Goal: Task Accomplishment & Management: Manage account settings

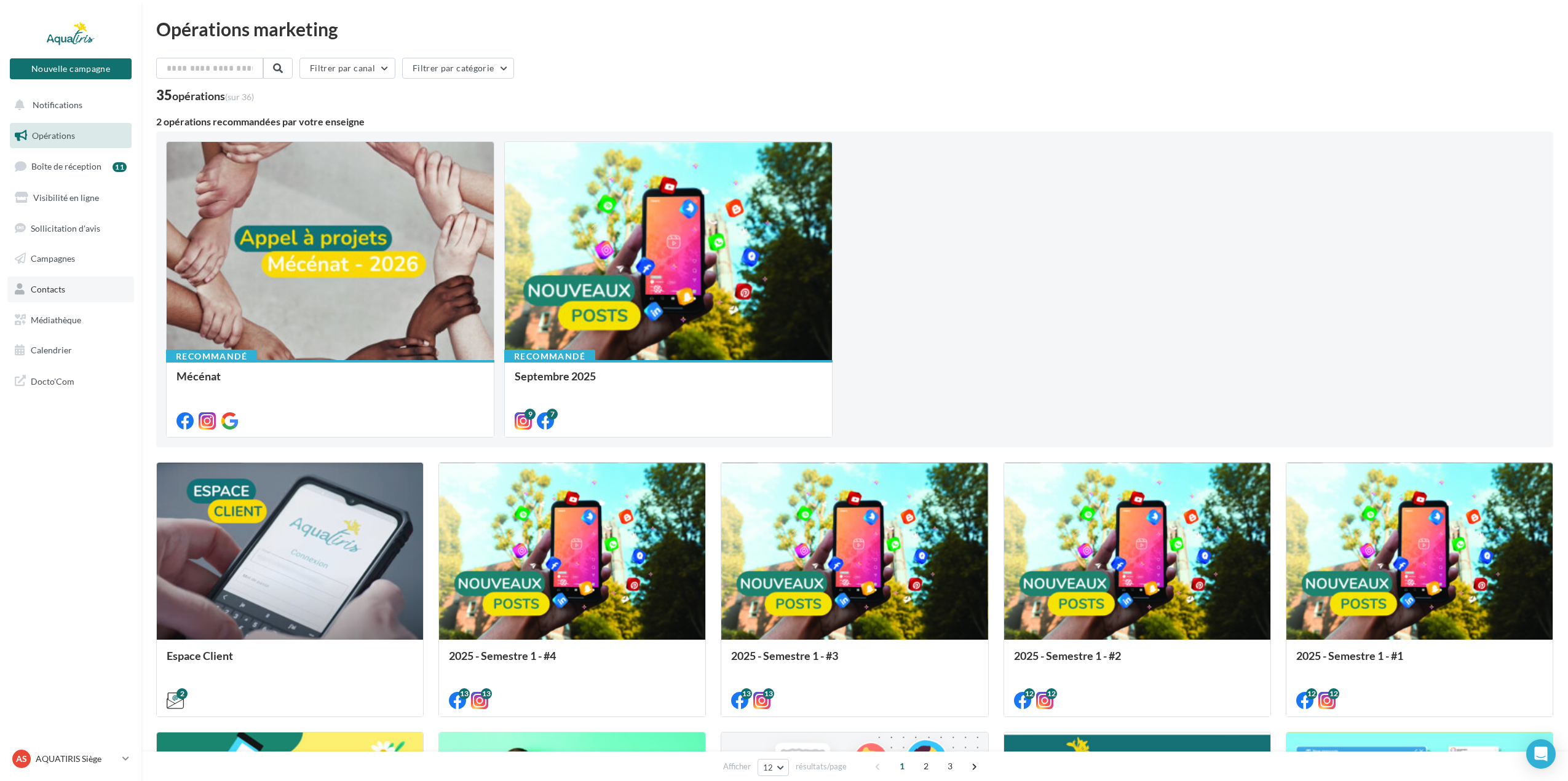
click at [62, 287] on span "Contacts" at bounding box center [47, 289] width 34 height 11
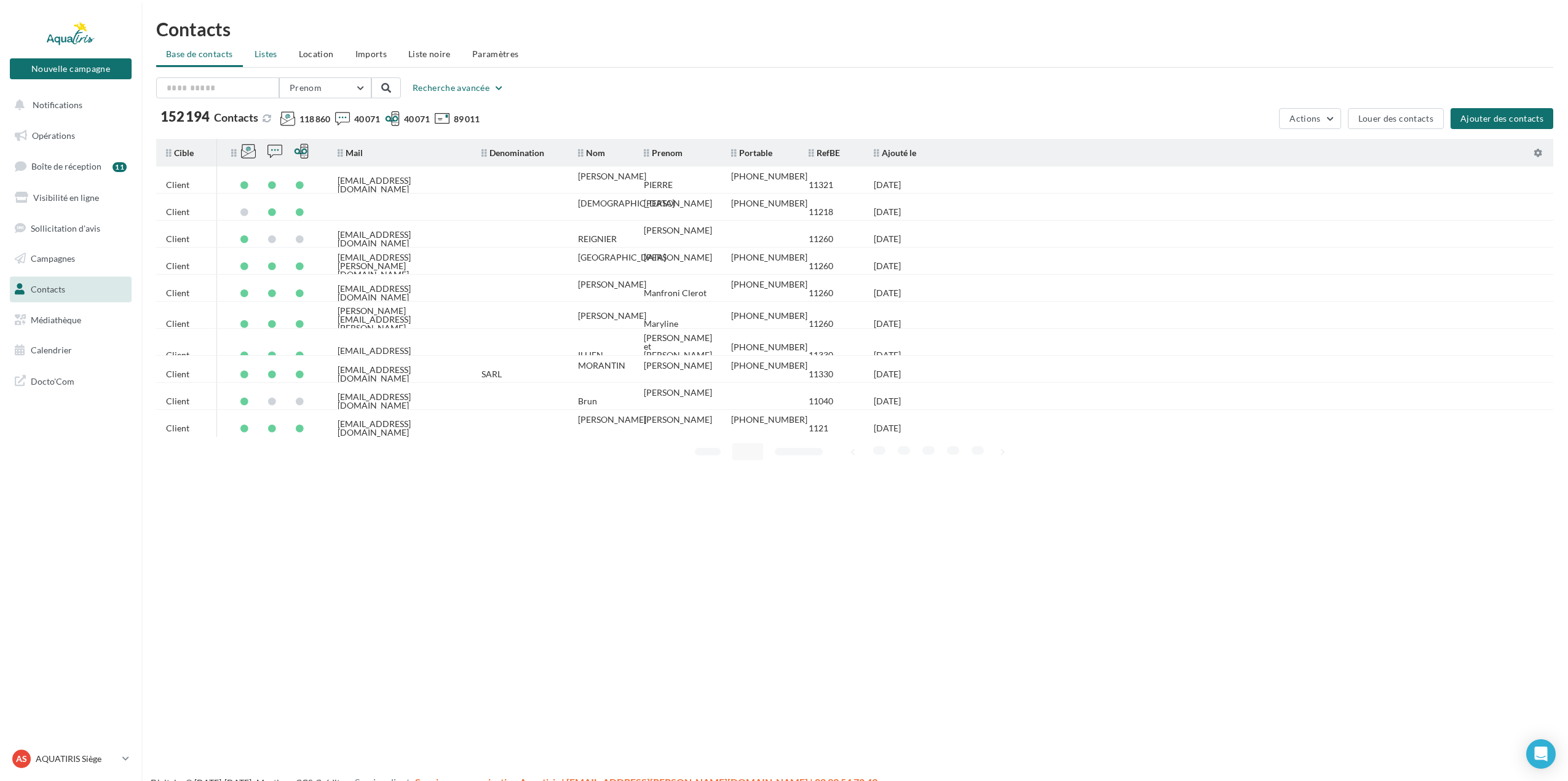
click at [271, 58] on span "Listes" at bounding box center [265, 54] width 22 height 11
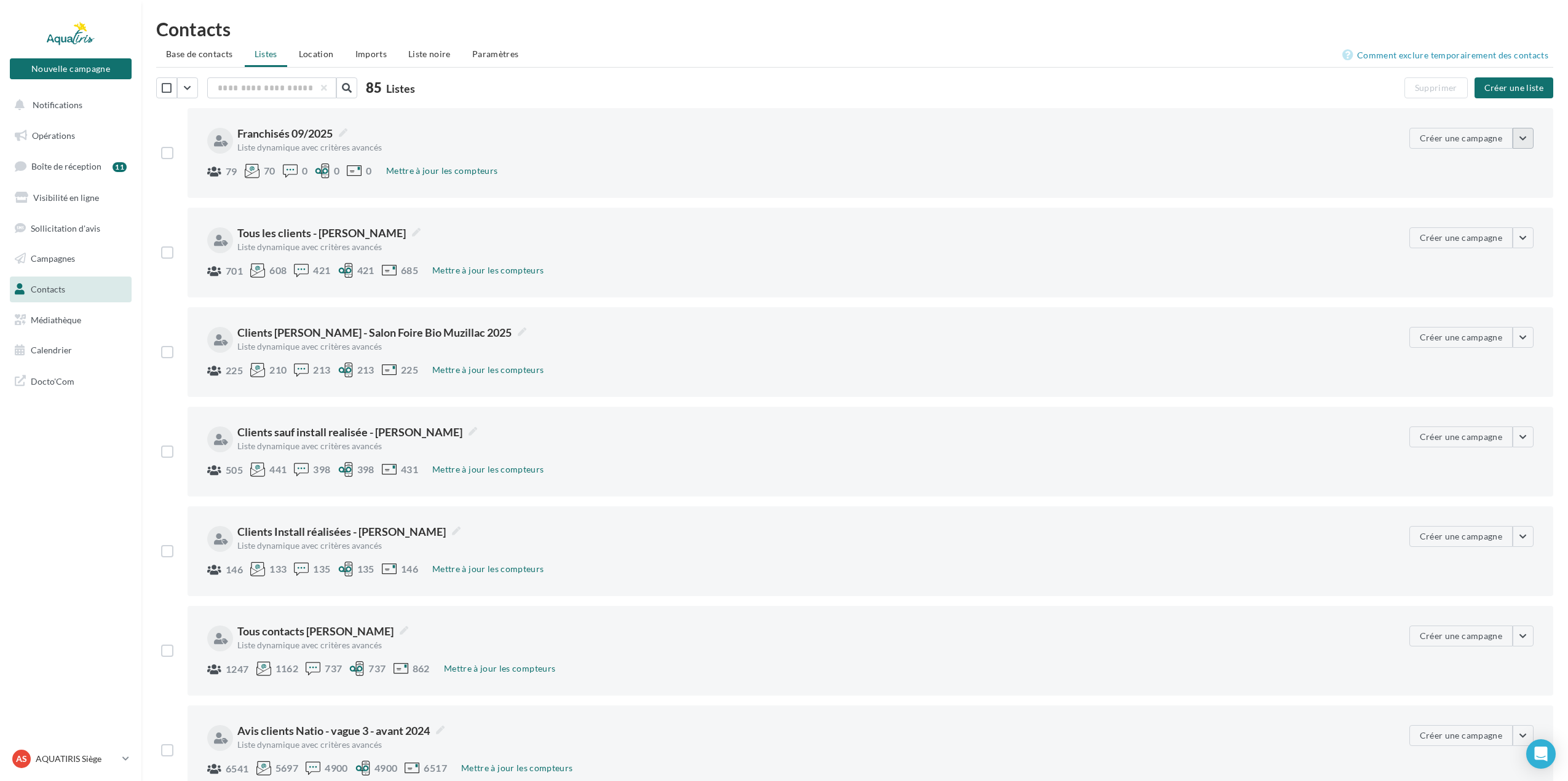
click at [1531, 142] on button "button" at bounding box center [1522, 138] width 21 height 21
click at [1465, 168] on button "Voir les contacts" at bounding box center [1435, 167] width 195 height 32
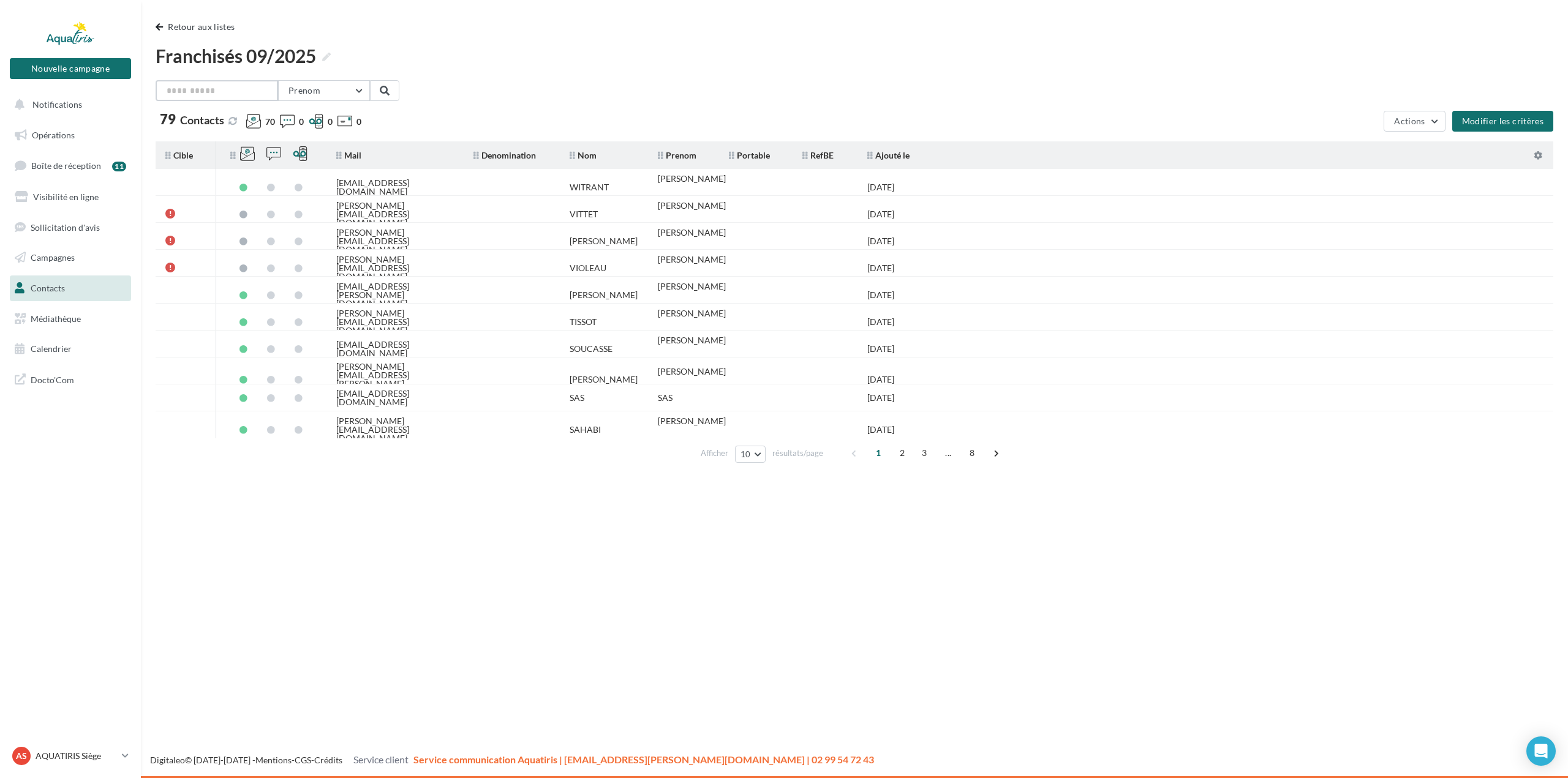
click at [236, 92] on input "text" at bounding box center [216, 90] width 122 height 21
type input "*"
type input "******"
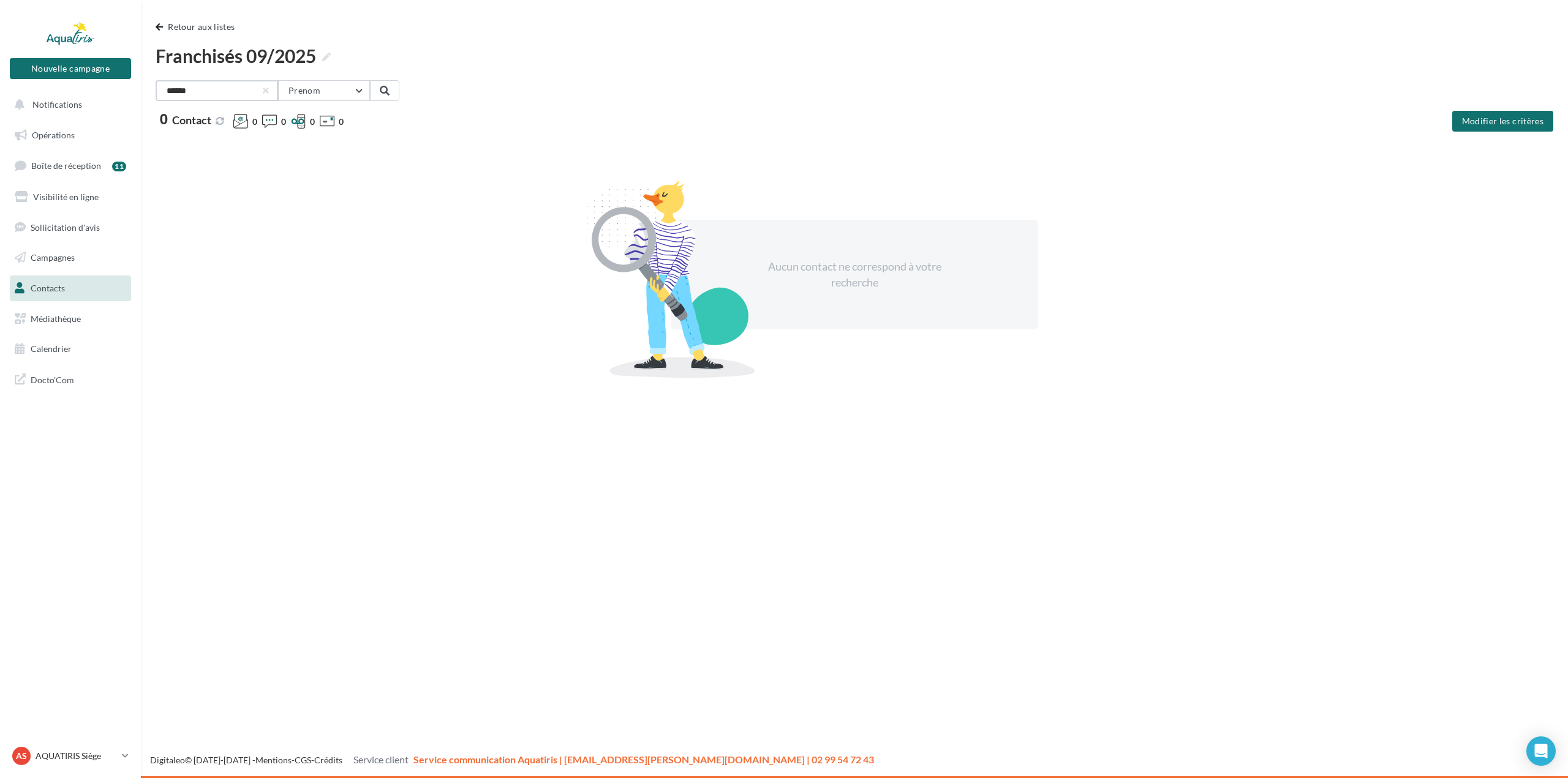
drag, startPoint x: 236, startPoint y: 92, endPoint x: 138, endPoint y: 83, distance: 98.4
click at [138, 83] on div "Nouvelle campagne Nouvelle campagne Notifications Opérations Boîte de réception…" at bounding box center [784, 389] width 1568 height 778
click at [302, 368] on div "Aucun contact ne correspond à votre recherche" at bounding box center [854, 275] width 1398 height 267
click at [47, 282] on link "Contacts" at bounding box center [70, 288] width 126 height 26
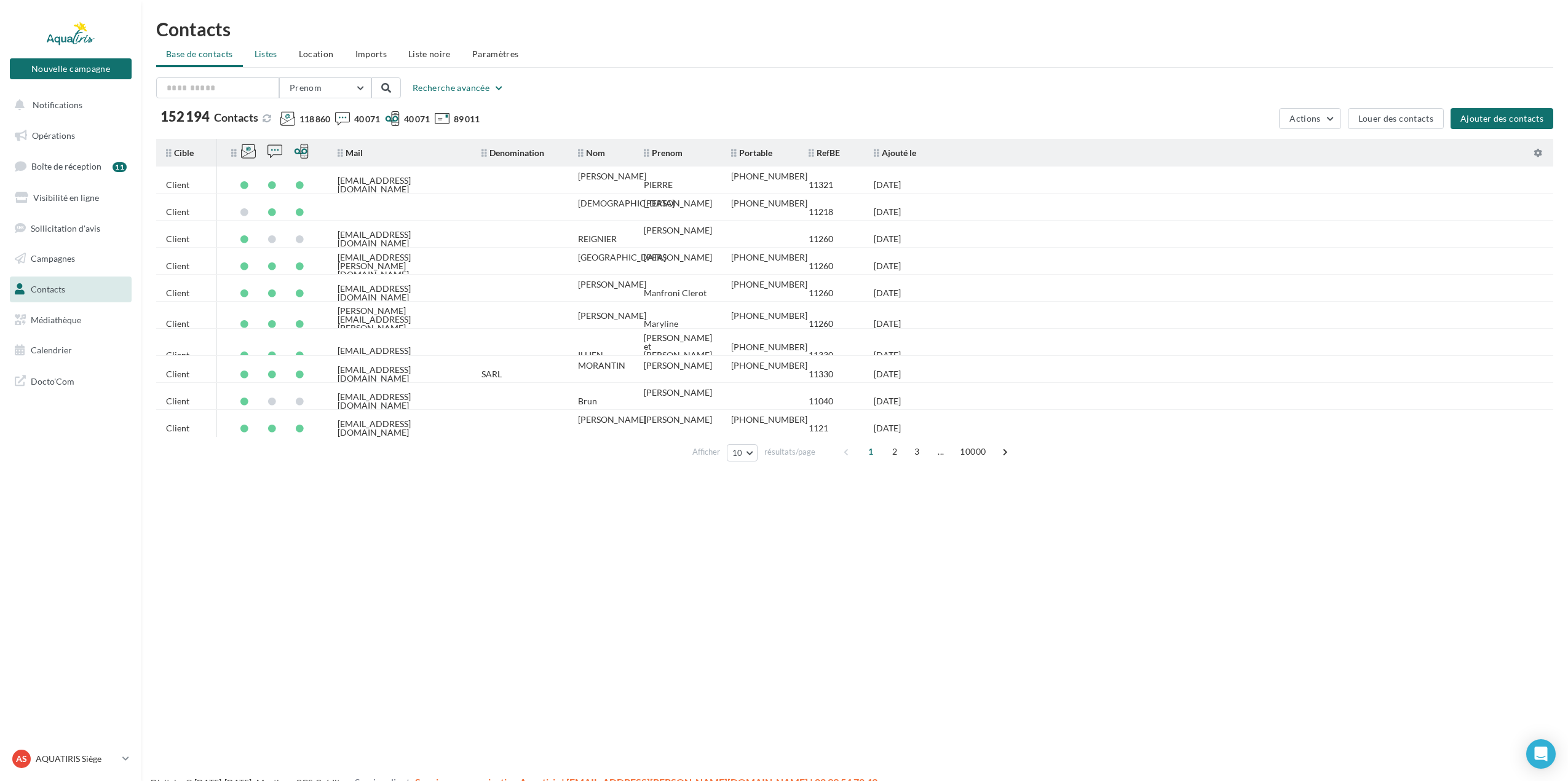
click at [265, 60] on li "Listes" at bounding box center [265, 54] width 42 height 22
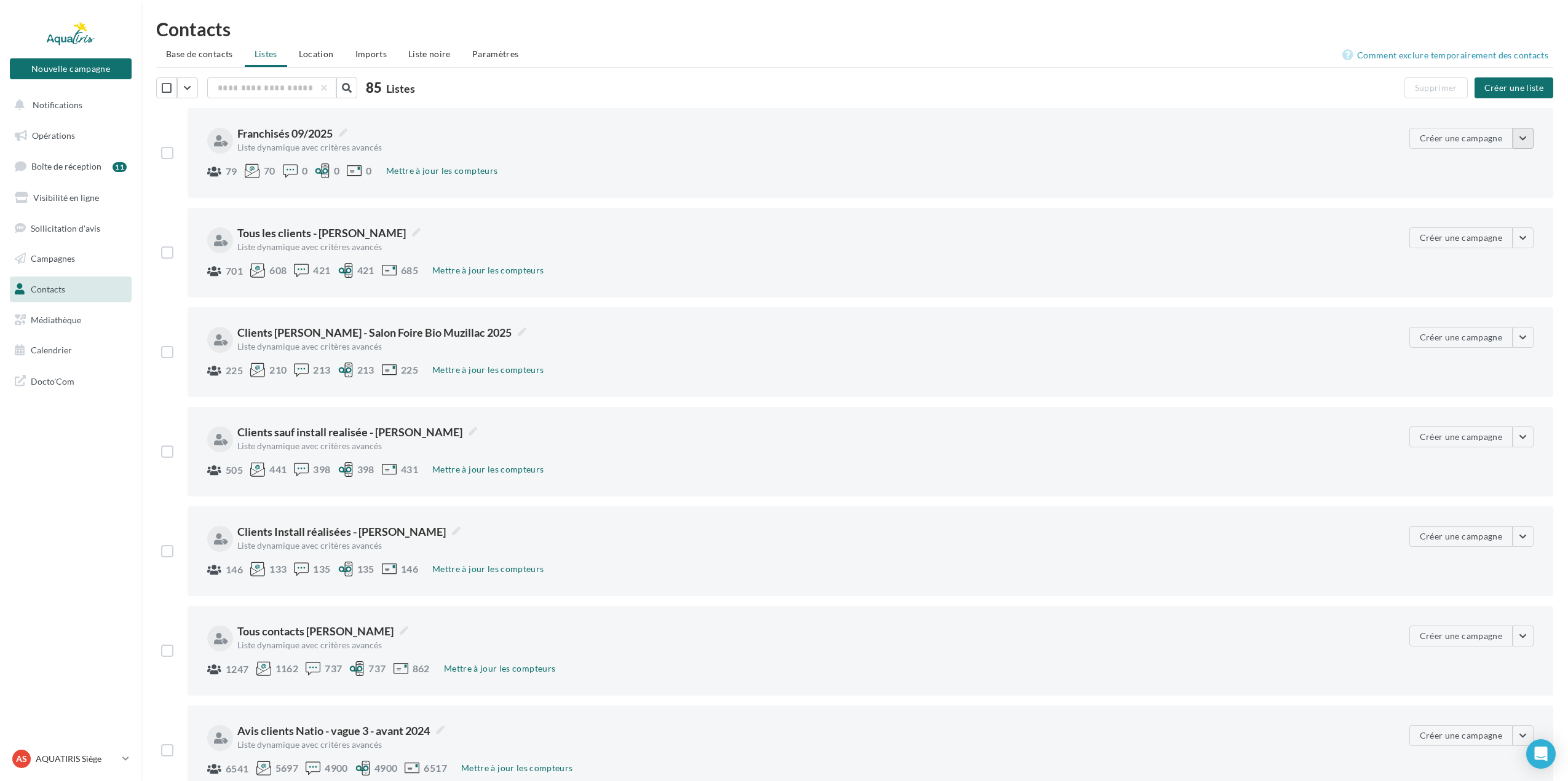
click at [1521, 144] on button "button" at bounding box center [1522, 138] width 21 height 21
click at [1454, 165] on button "Voir les contacts" at bounding box center [1435, 167] width 195 height 32
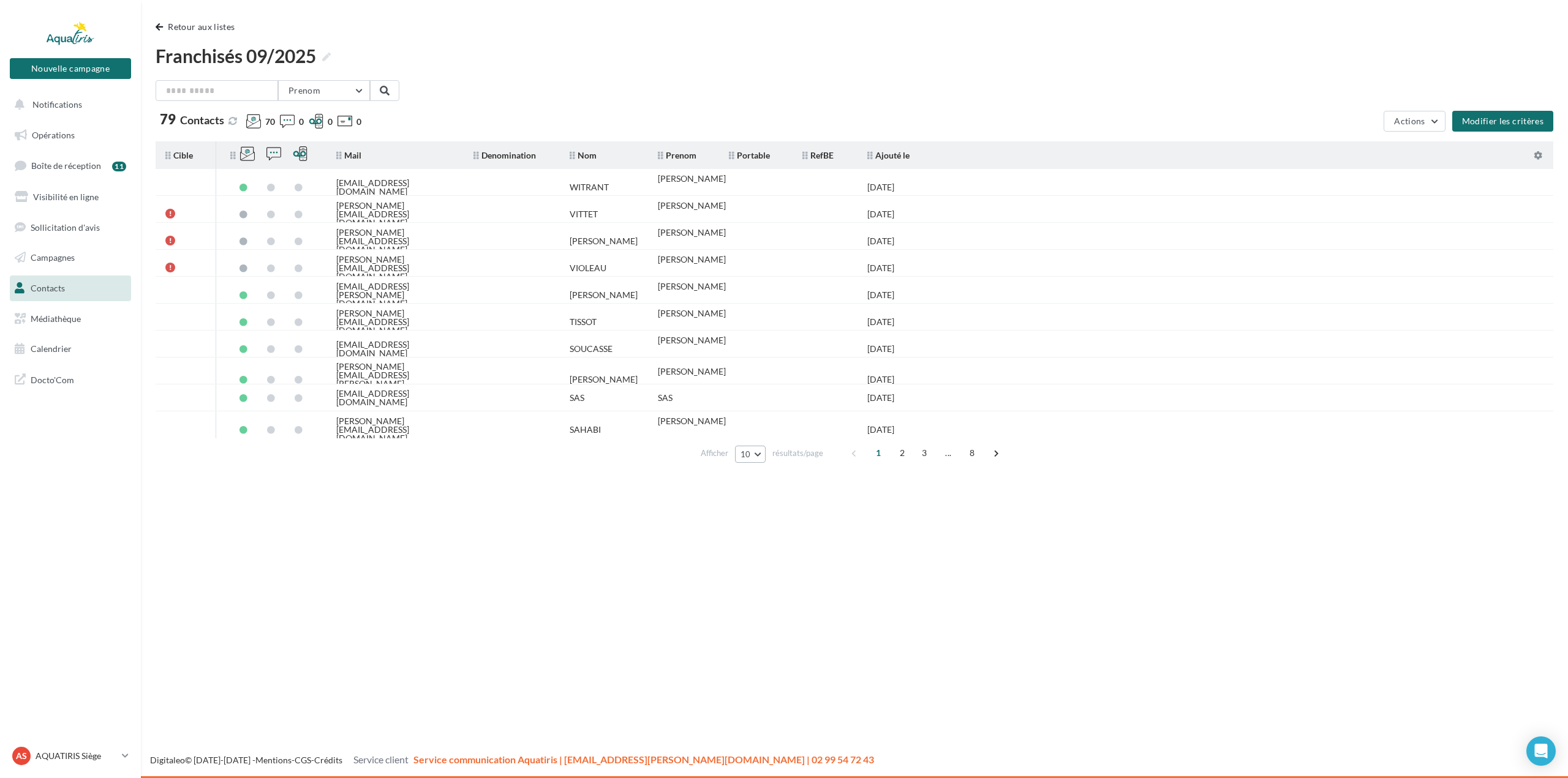
click at [747, 455] on span "10" at bounding box center [746, 454] width 11 height 10
click at [743, 542] on button "100" at bounding box center [777, 542] width 86 height 21
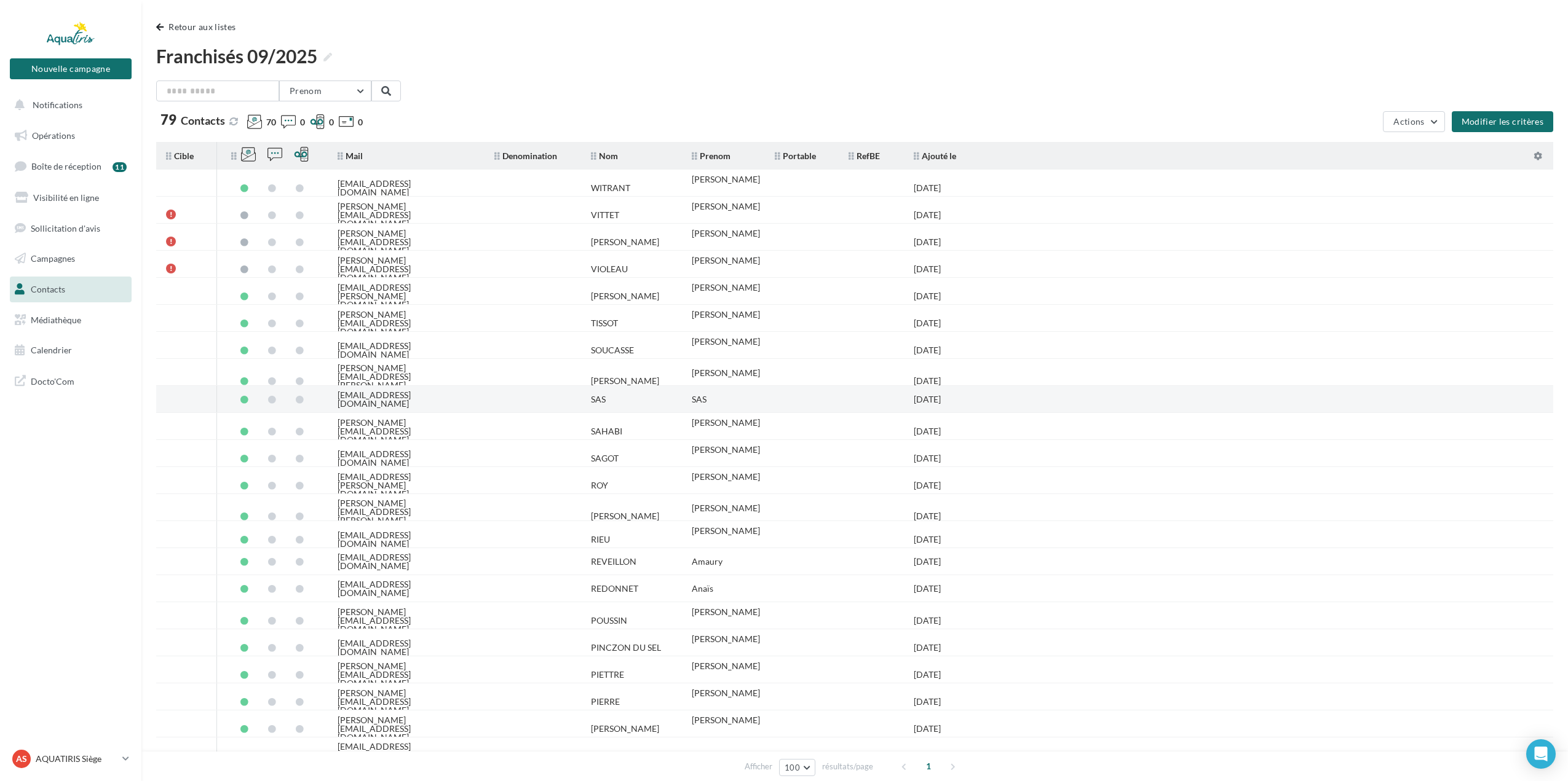
click at [461, 401] on td "[EMAIL_ADDRESS][DOMAIN_NAME]" at bounding box center [406, 399] width 157 height 27
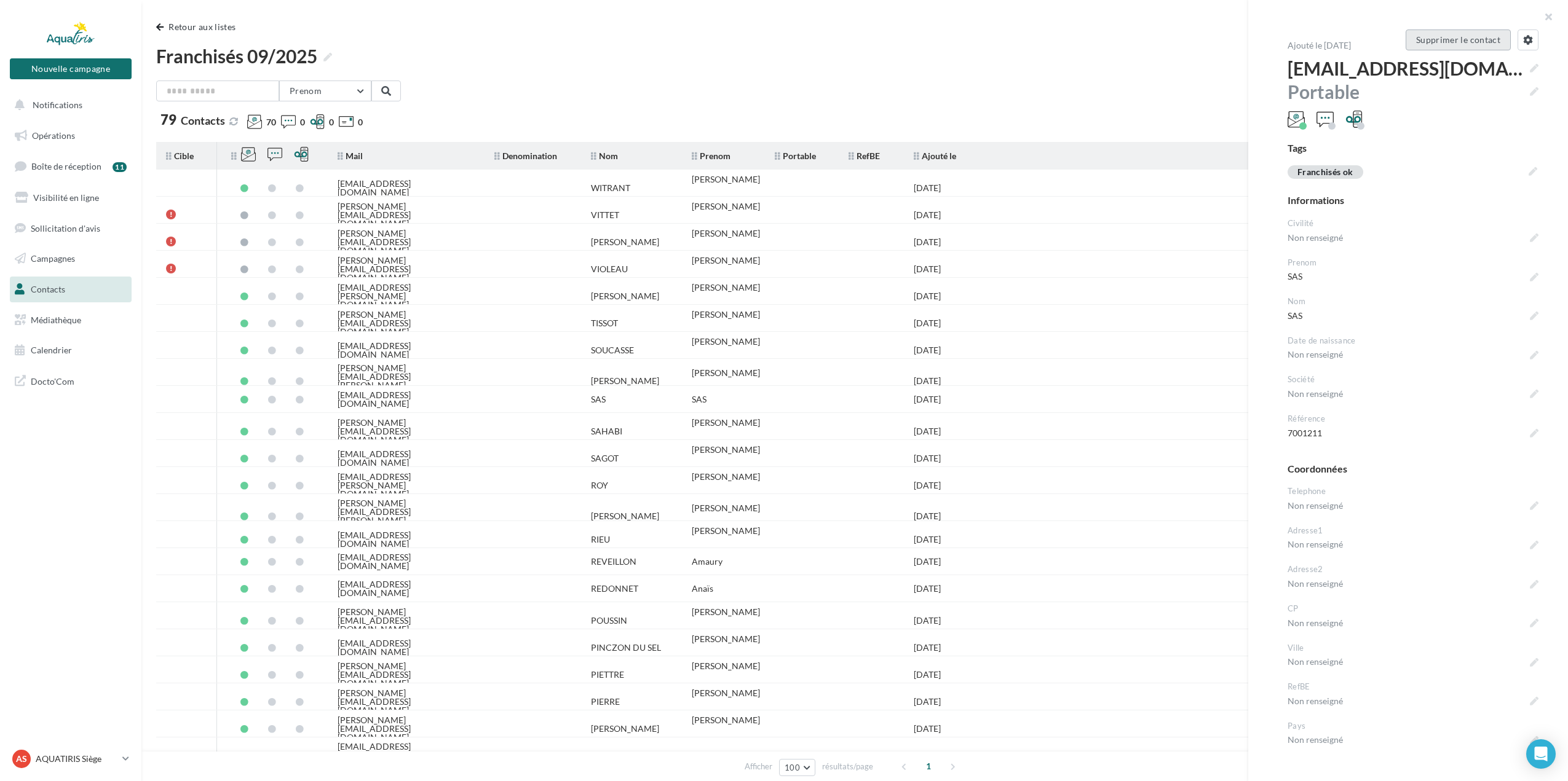
click at [1488, 39] on button "Supprimer le contact" at bounding box center [1458, 39] width 105 height 21
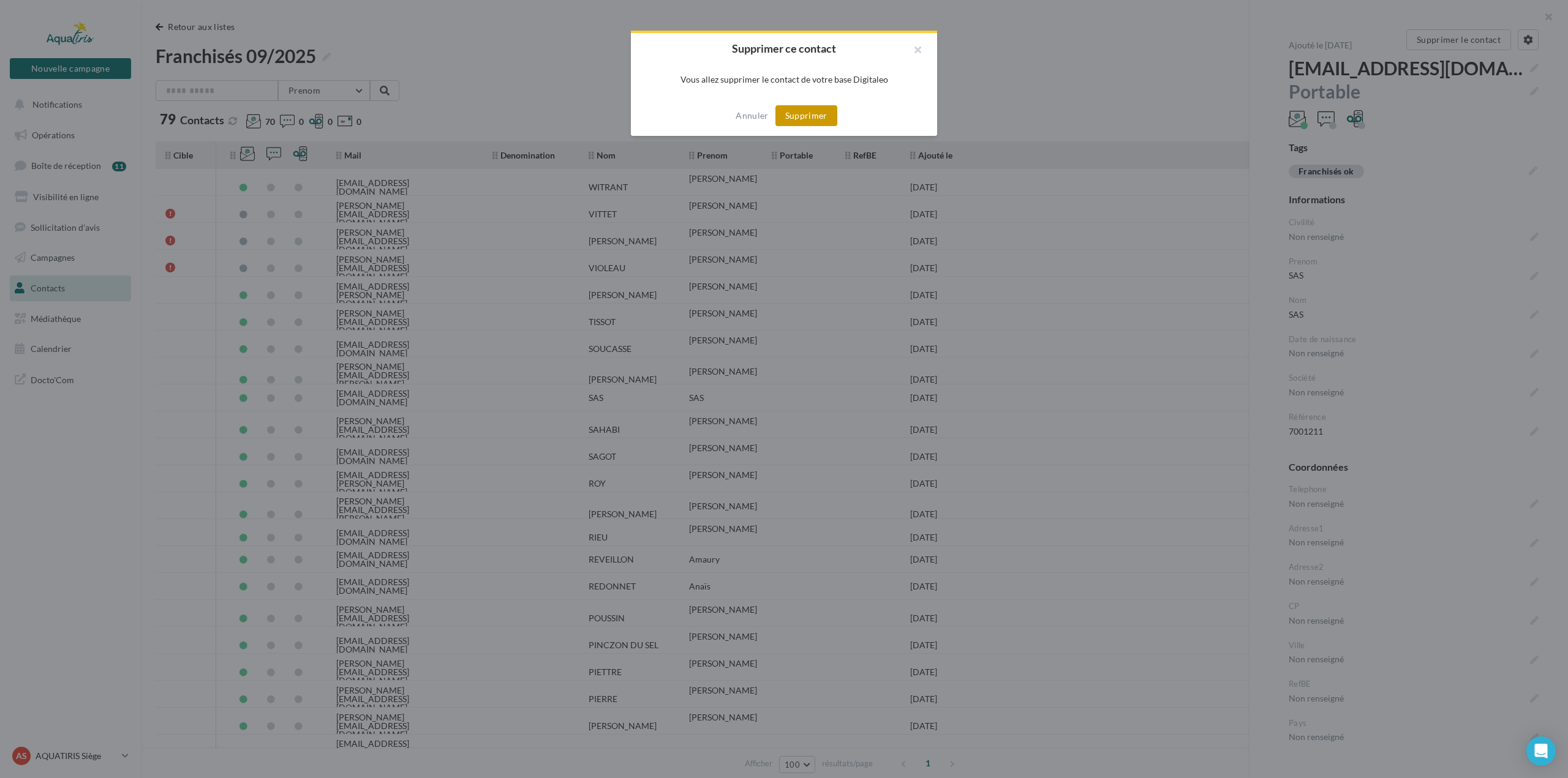
click at [793, 113] on button "Supprimer" at bounding box center [806, 115] width 62 height 21
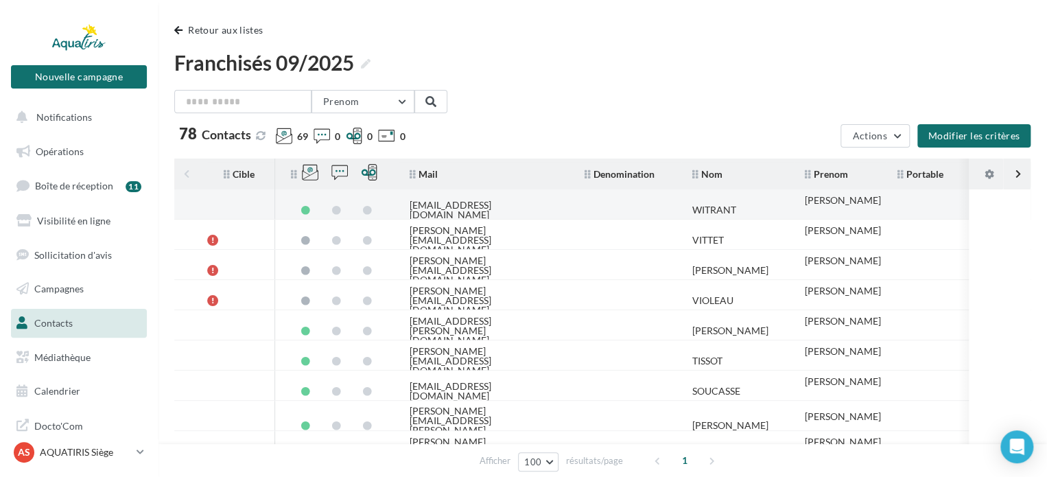
click at [455, 209] on div "[EMAIL_ADDRESS][DOMAIN_NAME]" at bounding box center [486, 209] width 153 height 19
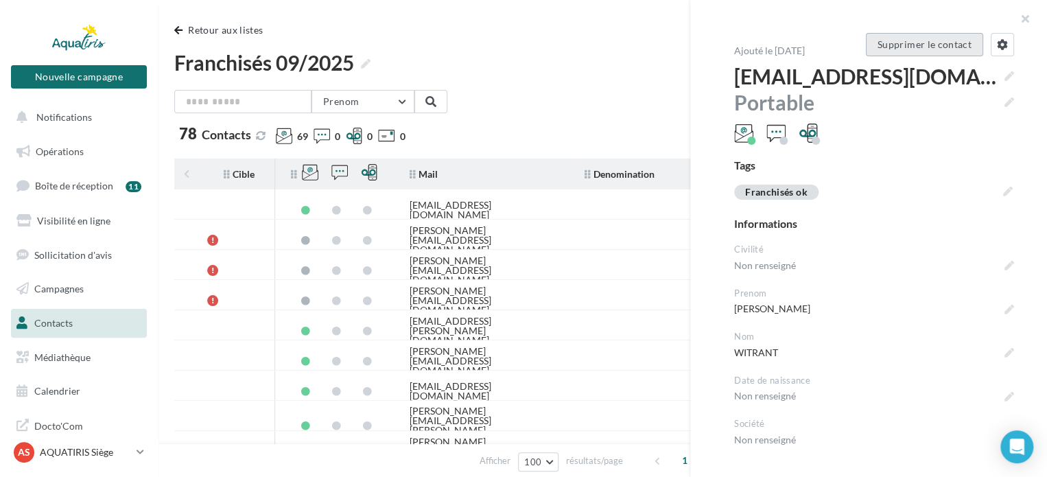
click at [908, 47] on button "Supprimer le contact" at bounding box center [924, 44] width 117 height 23
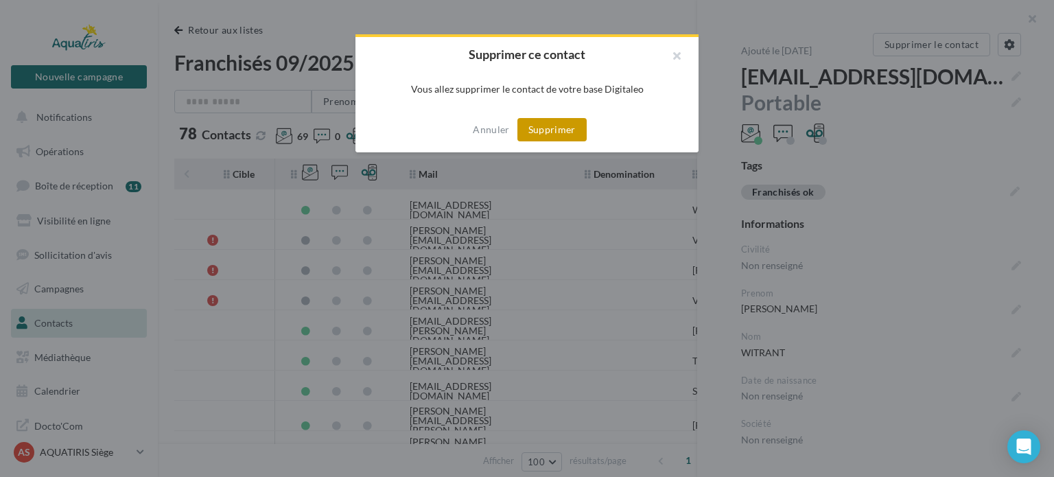
click at [565, 135] on button "Supprimer" at bounding box center [551, 129] width 69 height 23
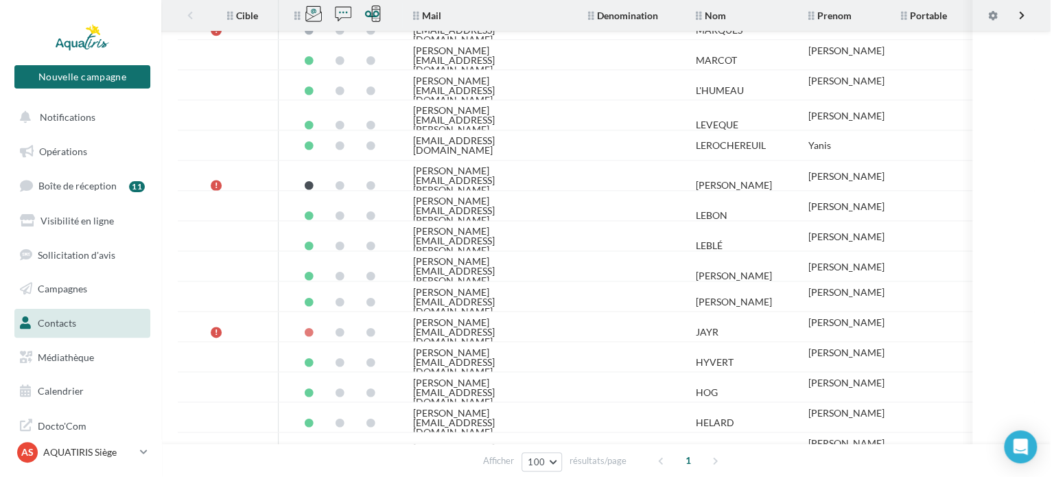
scroll to position [832, 0]
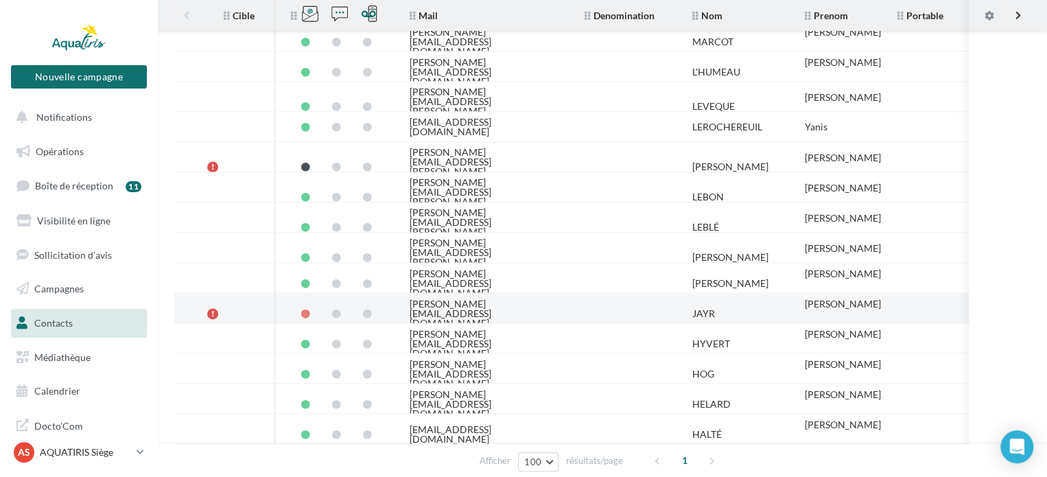
click at [574, 301] on td at bounding box center [628, 314] width 108 height 30
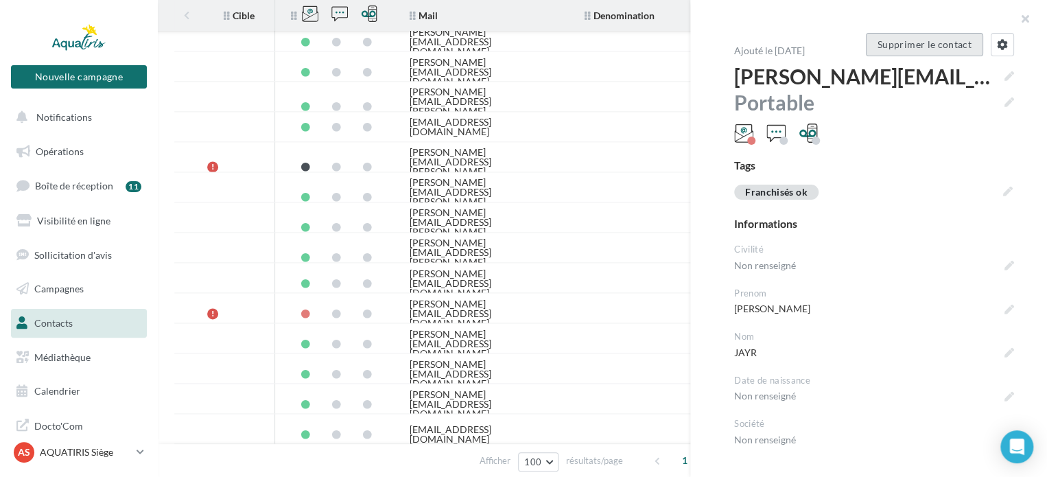
click at [933, 46] on button "Supprimer le contact" at bounding box center [924, 44] width 117 height 23
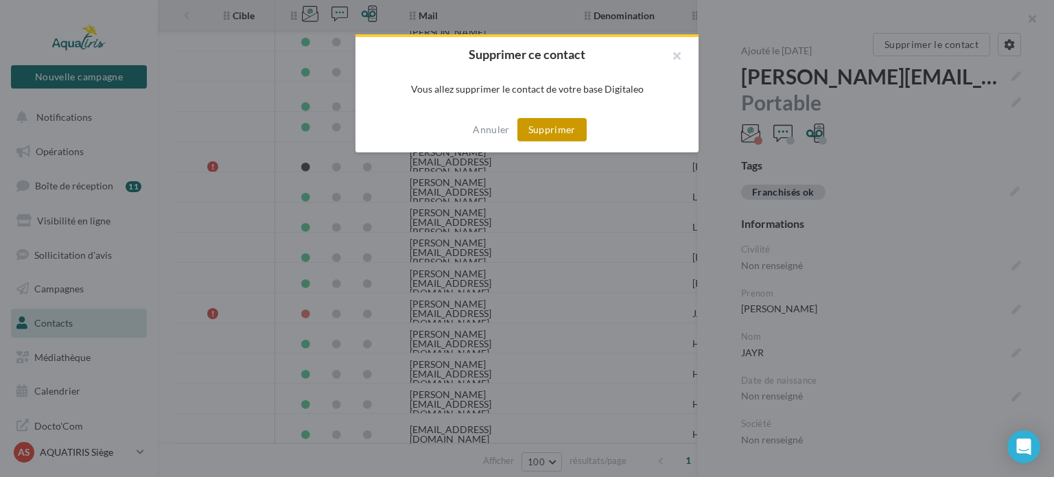
click at [572, 120] on button "Supprimer" at bounding box center [551, 129] width 69 height 23
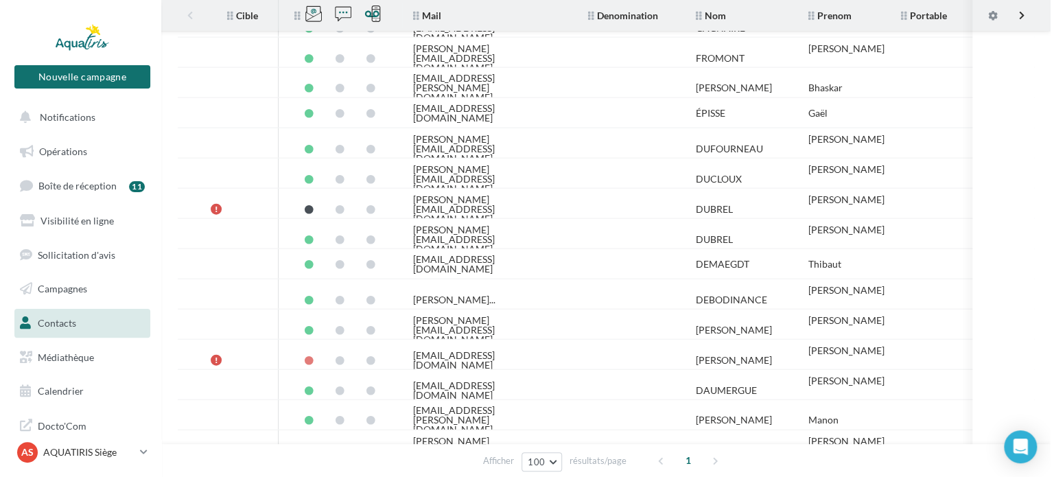
scroll to position [1531, 0]
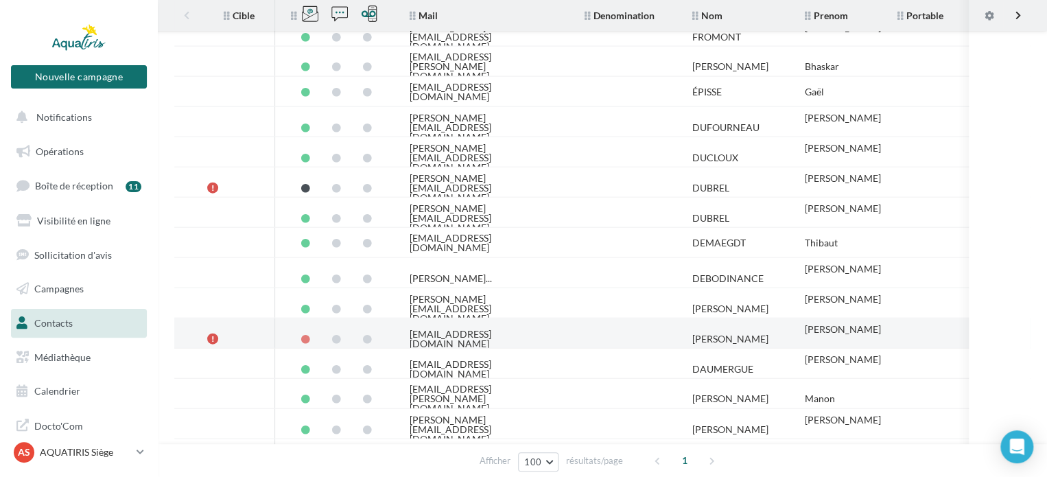
click at [790, 325] on td "DAVID" at bounding box center [737, 339] width 113 height 30
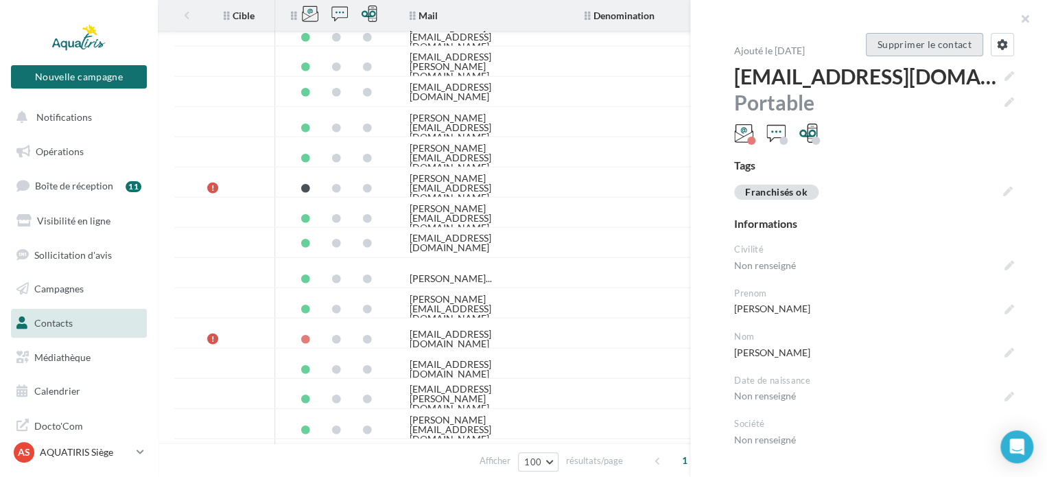
click at [923, 48] on button "Supprimer le contact" at bounding box center [924, 44] width 117 height 23
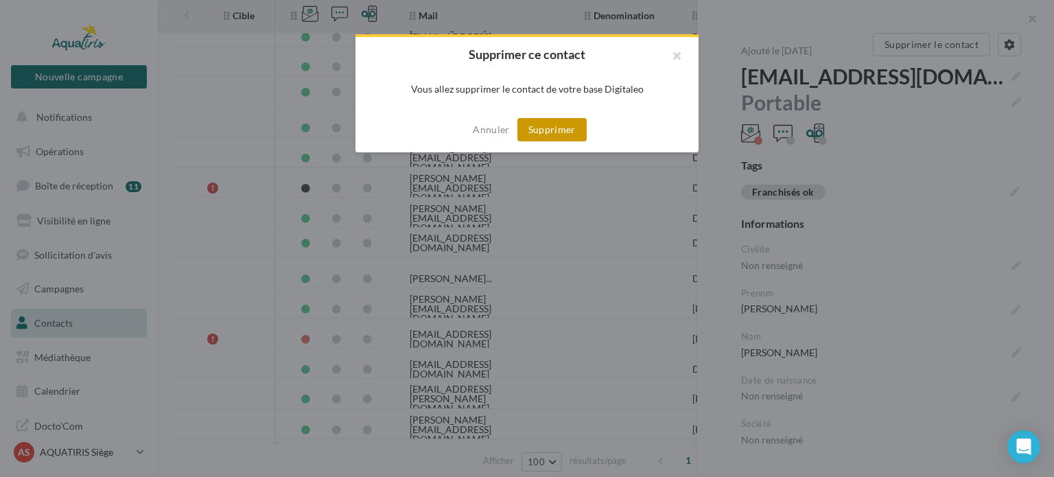
click at [573, 130] on button "Supprimer" at bounding box center [551, 129] width 69 height 23
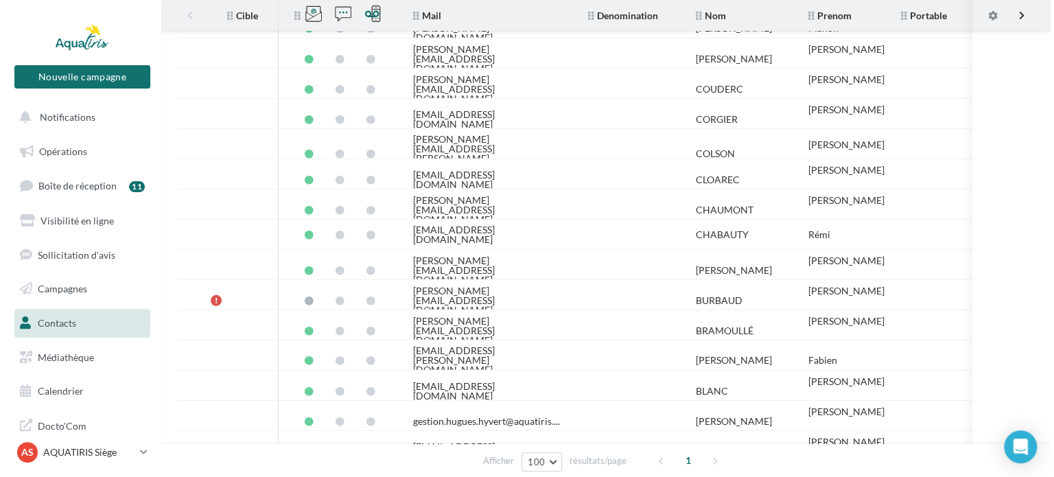
scroll to position [1895, 0]
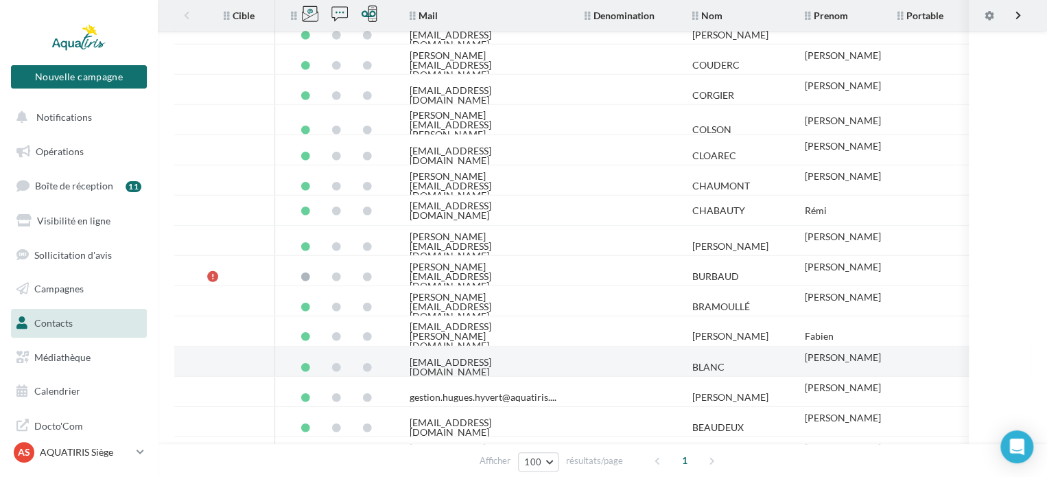
click at [817, 359] on div "David" at bounding box center [843, 358] width 76 height 10
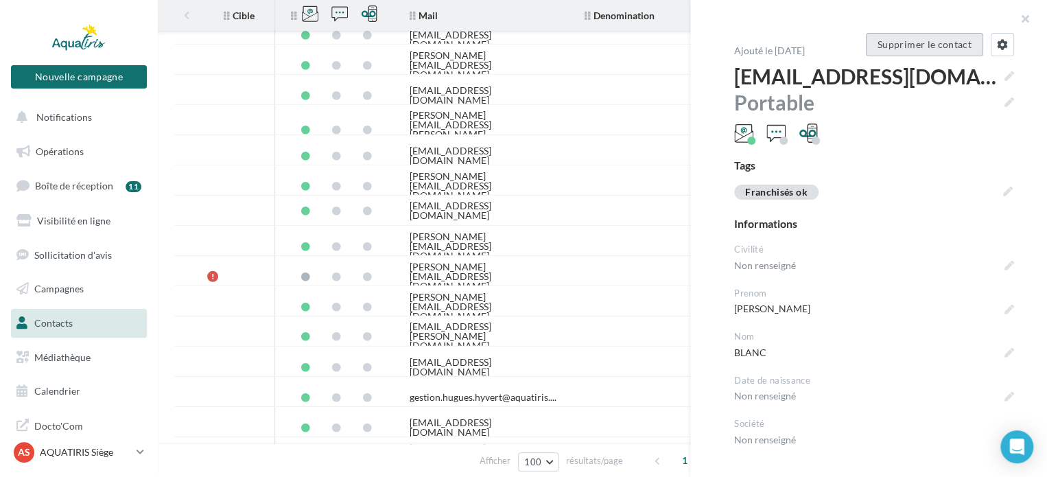
click at [950, 52] on button "Supprimer le contact" at bounding box center [924, 44] width 117 height 23
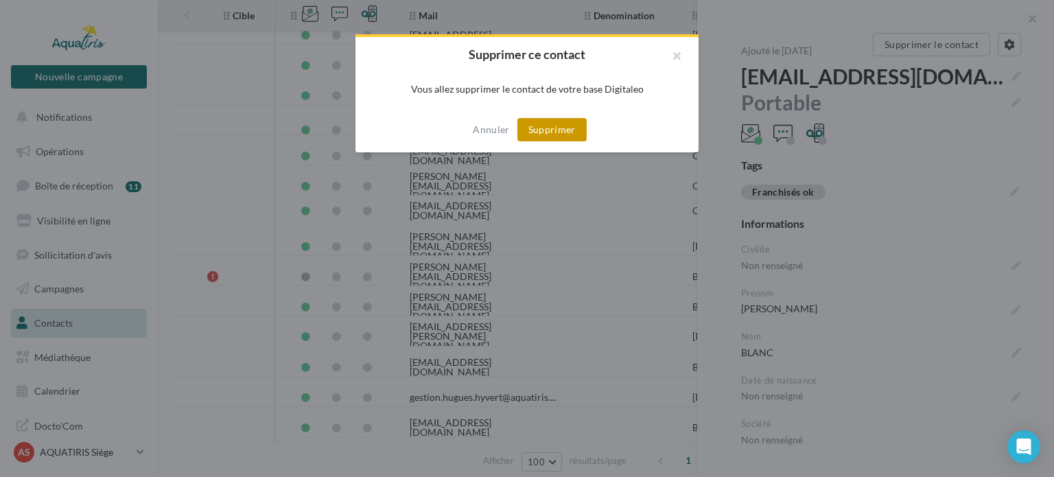
click at [568, 130] on button "Supprimer" at bounding box center [551, 129] width 69 height 23
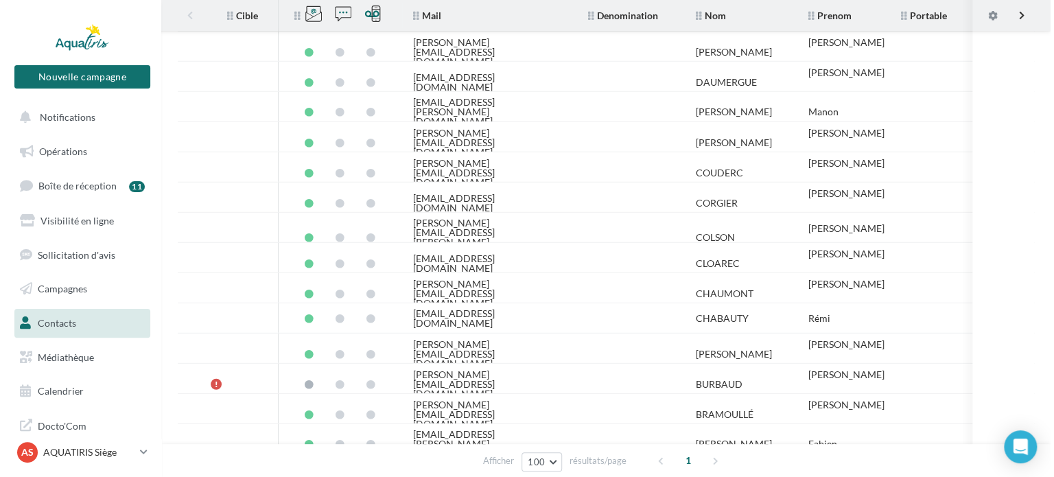
scroll to position [1779, 0]
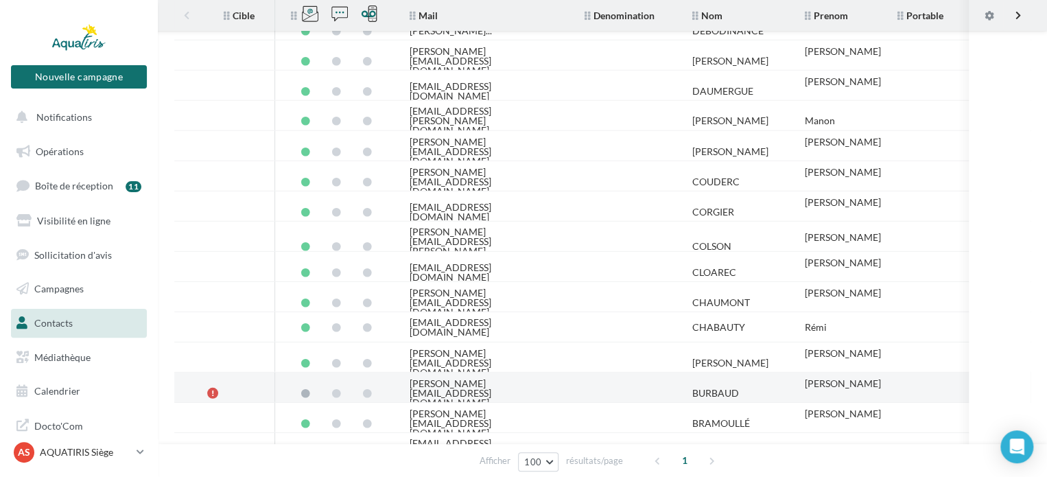
click at [820, 388] on div "Antoine" at bounding box center [843, 384] width 76 height 10
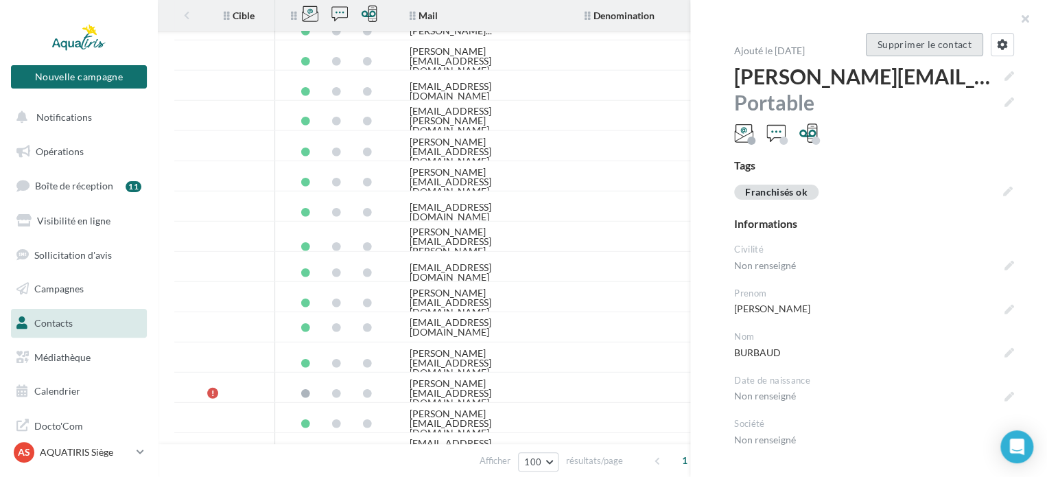
click at [954, 44] on button "Supprimer le contact" at bounding box center [924, 44] width 117 height 23
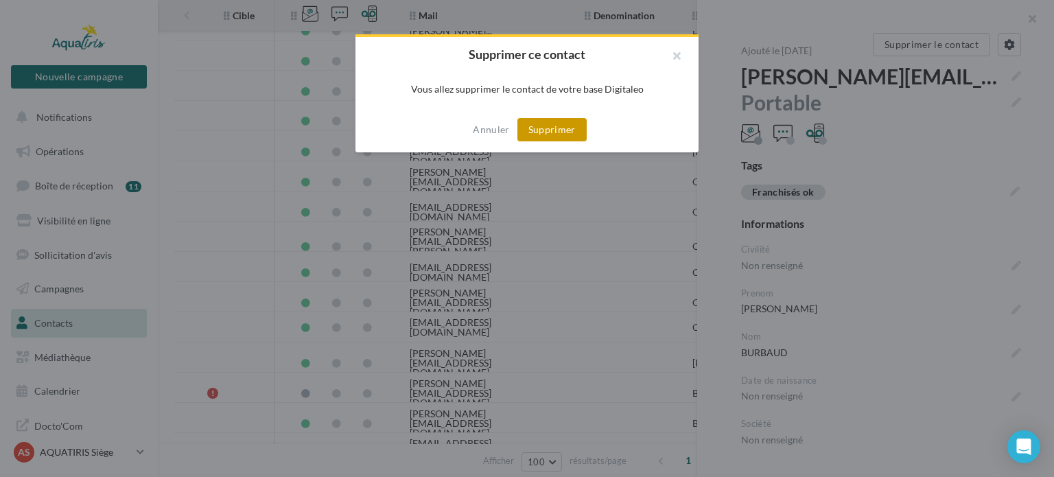
click at [565, 128] on button "Supprimer" at bounding box center [551, 129] width 69 height 23
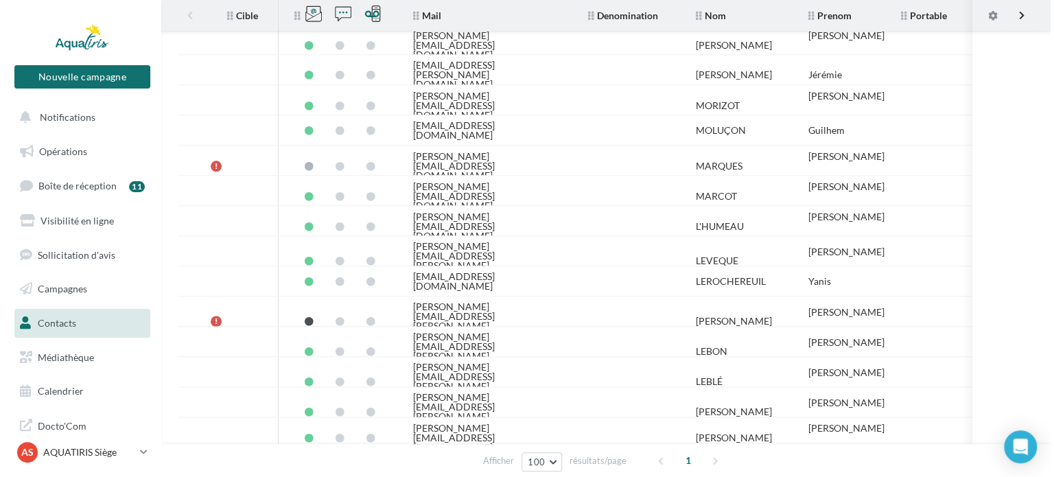
scroll to position [680, 0]
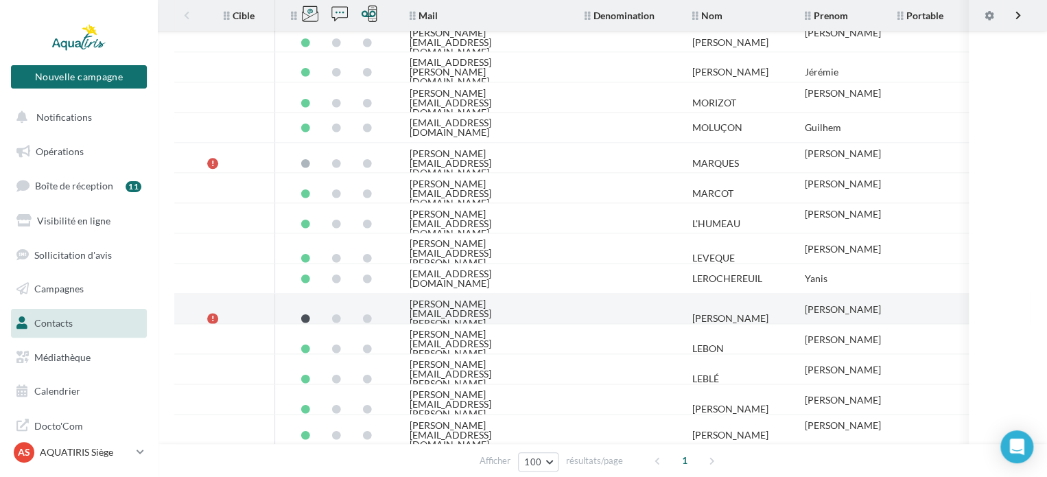
click at [835, 304] on td "Atmaja" at bounding box center [840, 318] width 93 height 40
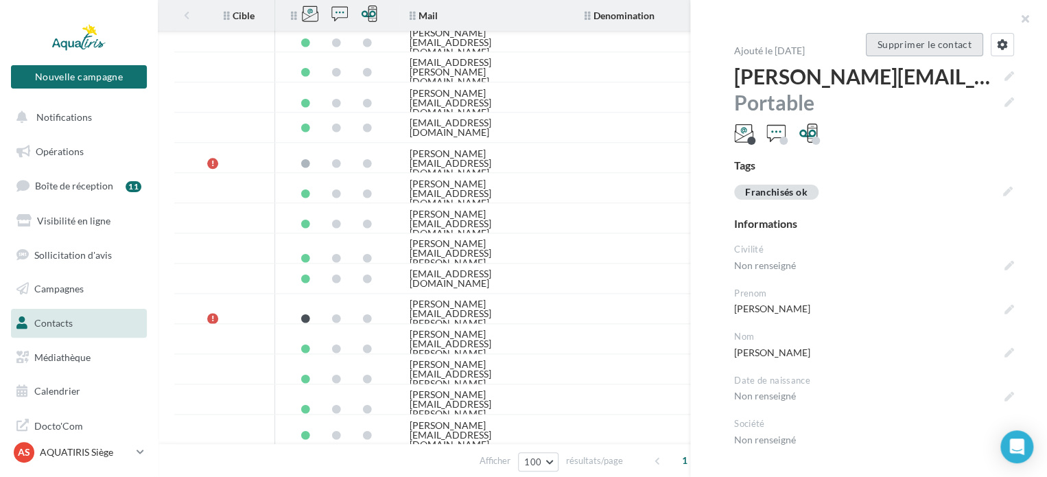
click at [943, 47] on button "Supprimer le contact" at bounding box center [924, 44] width 117 height 23
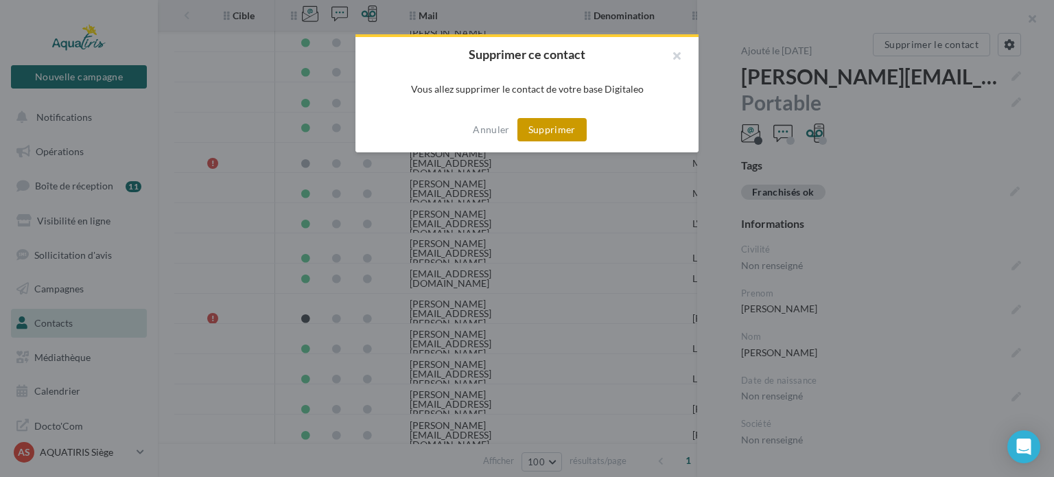
click at [572, 130] on button "Supprimer" at bounding box center [551, 129] width 69 height 23
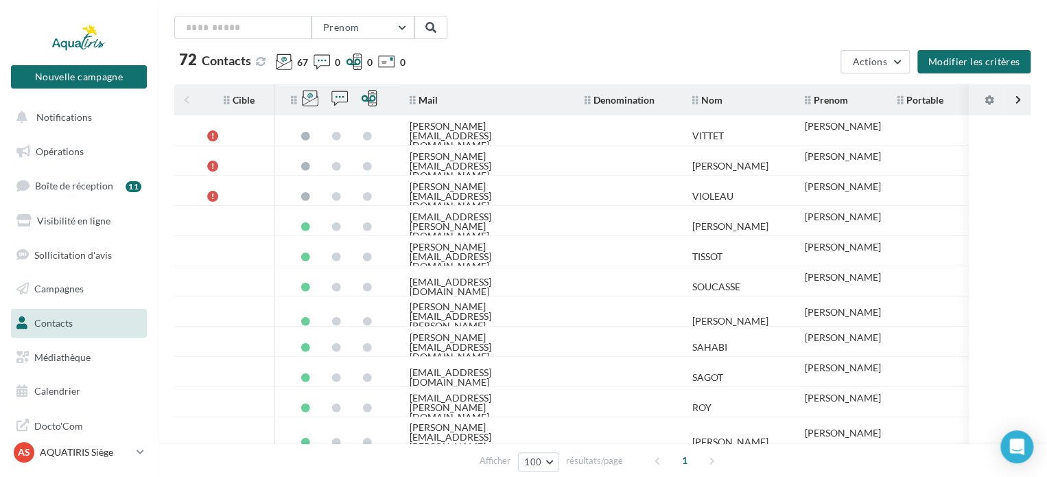
scroll to position [69, 0]
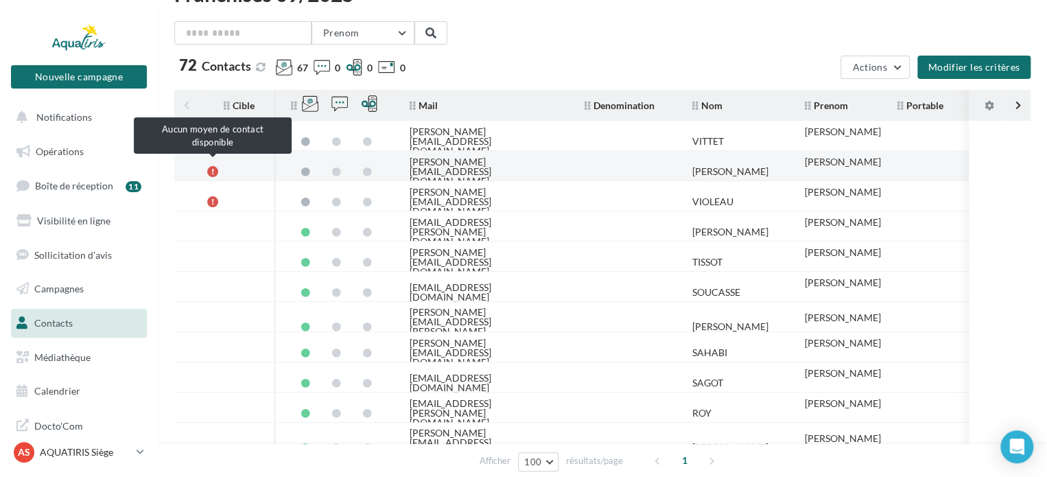
click at [209, 169] on div at bounding box center [212, 171] width 11 height 11
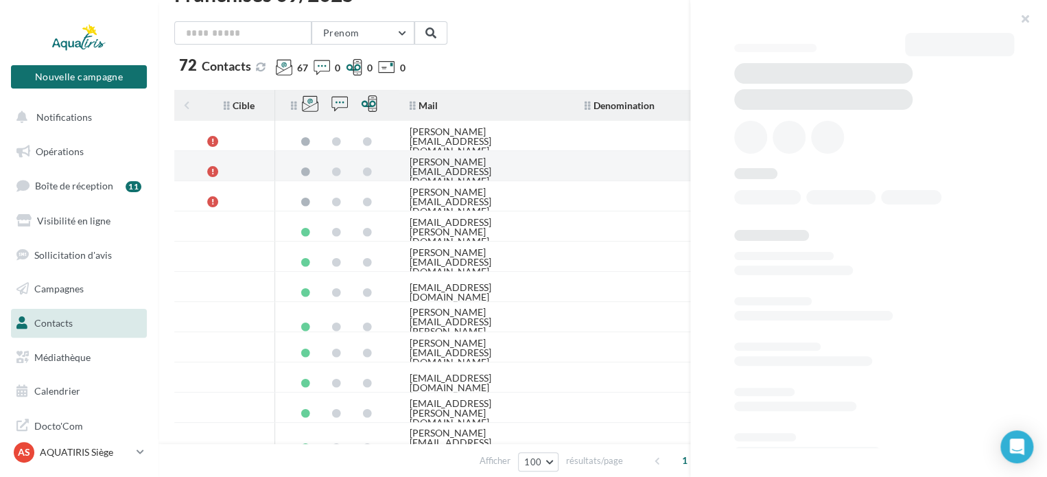
click at [209, 169] on div at bounding box center [212, 171] width 11 height 11
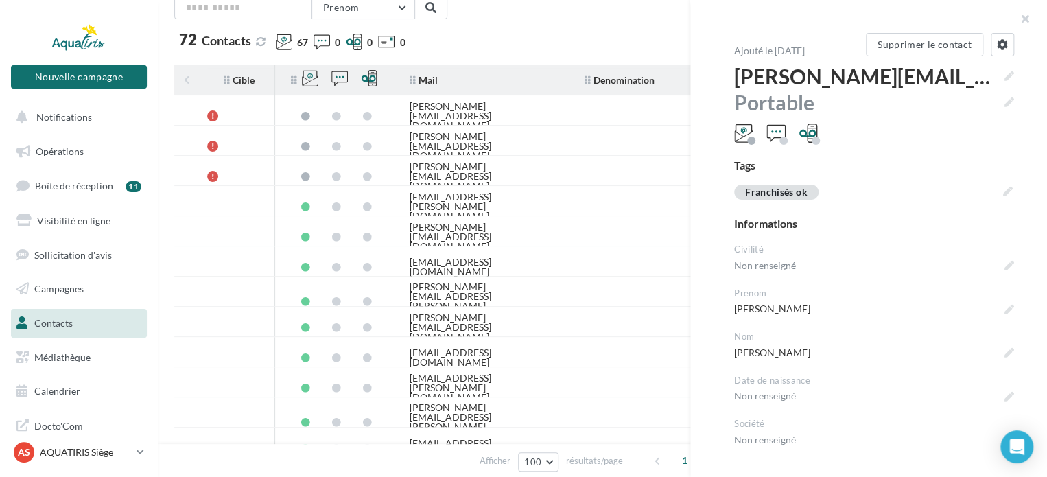
scroll to position [89, 0]
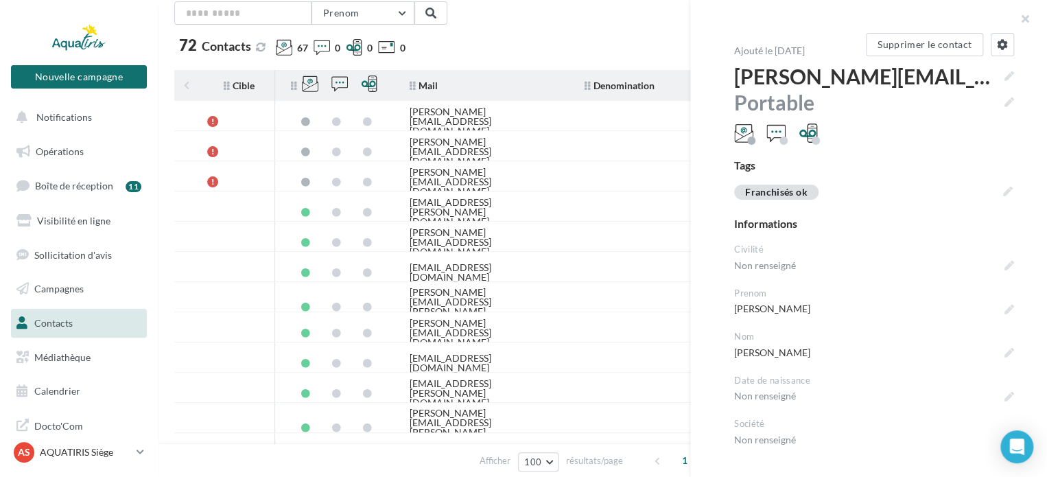
click at [1046, 94] on div "**********" at bounding box center [874, 240] width 368 height 415
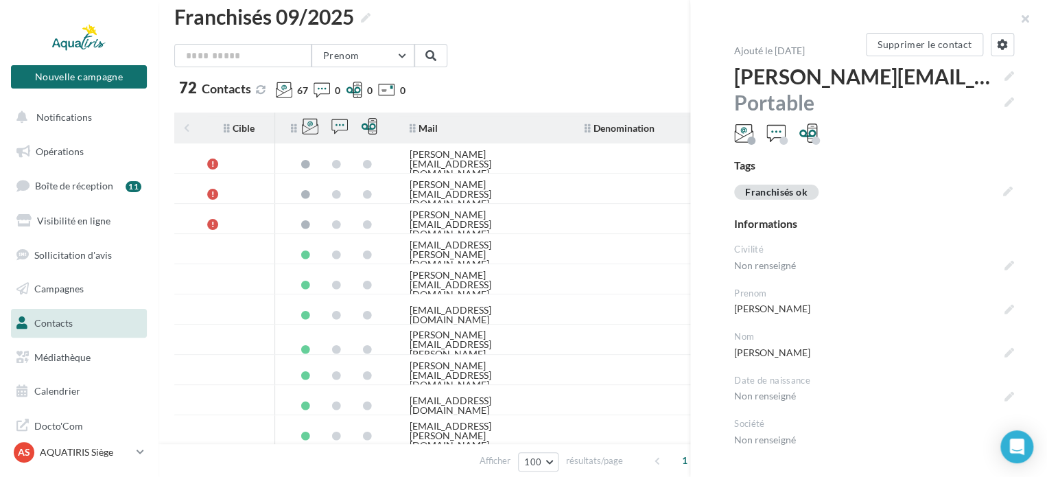
scroll to position [13, 0]
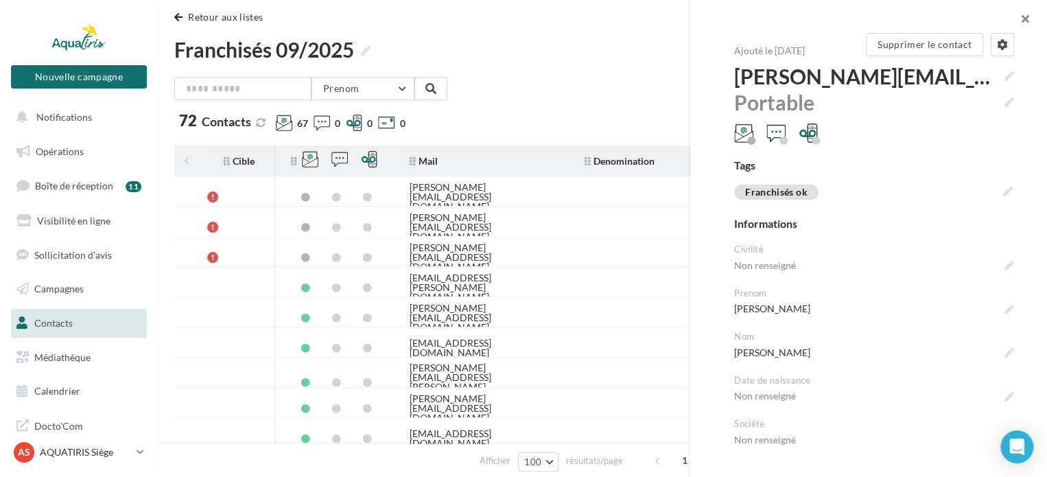
click at [1018, 21] on button "button" at bounding box center [1019, 20] width 55 height 41
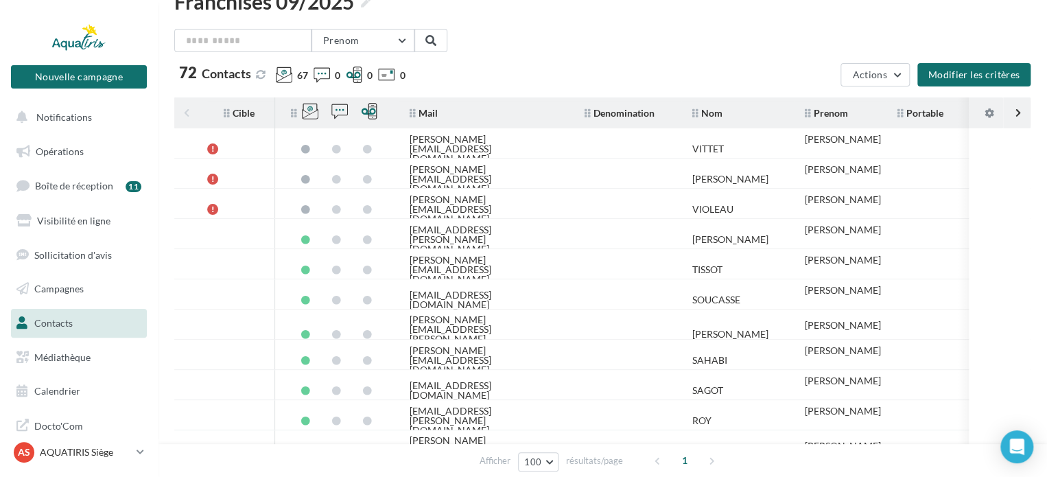
scroll to position [82, 0]
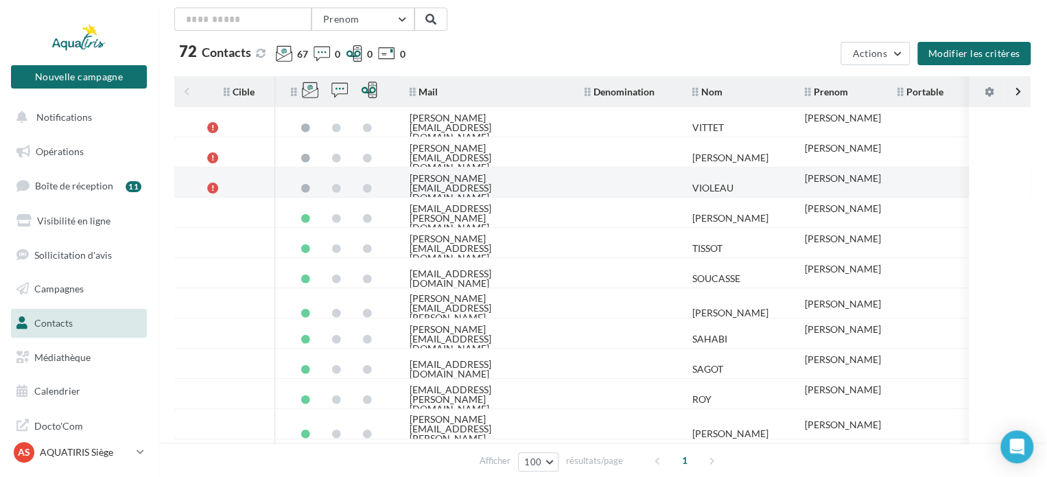
click at [651, 178] on td at bounding box center [628, 188] width 108 height 30
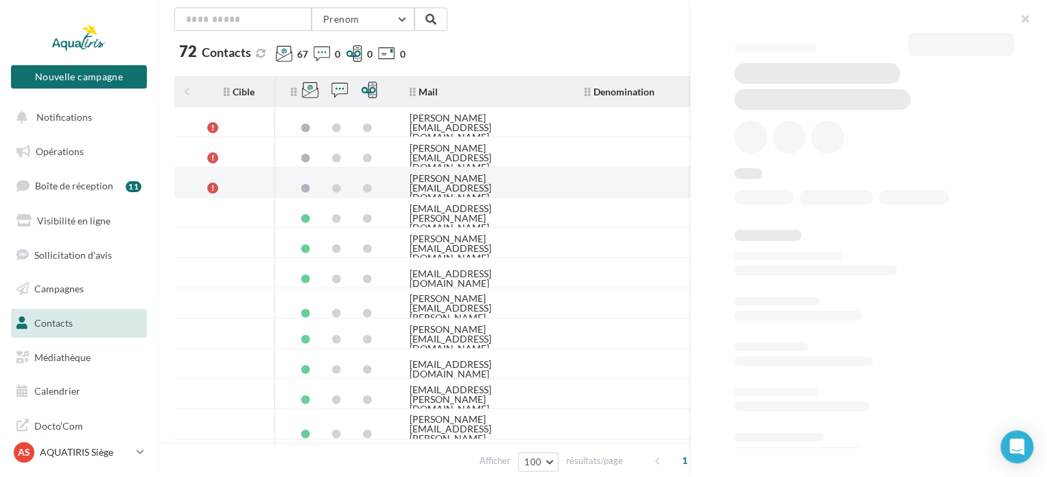
click at [651, 178] on td at bounding box center [628, 188] width 108 height 30
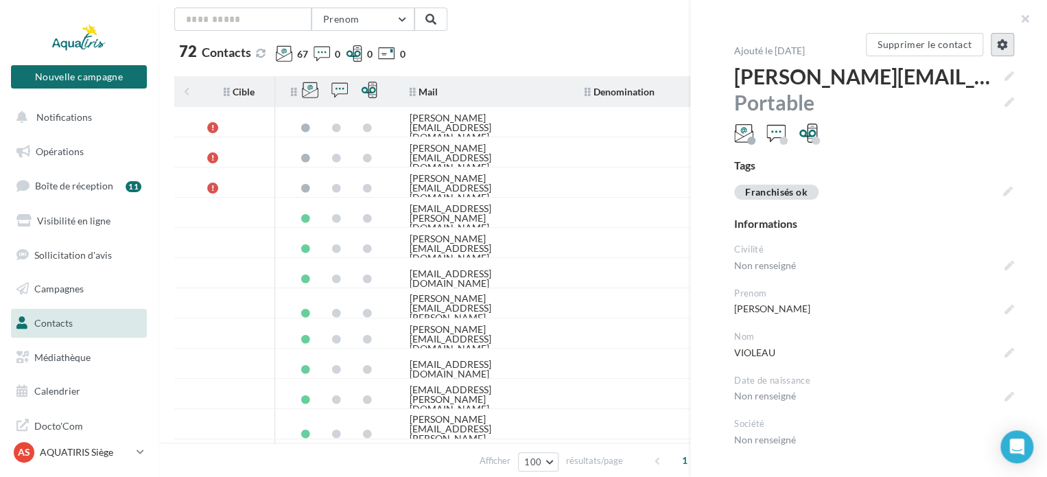
click at [997, 45] on icon at bounding box center [1002, 44] width 11 height 11
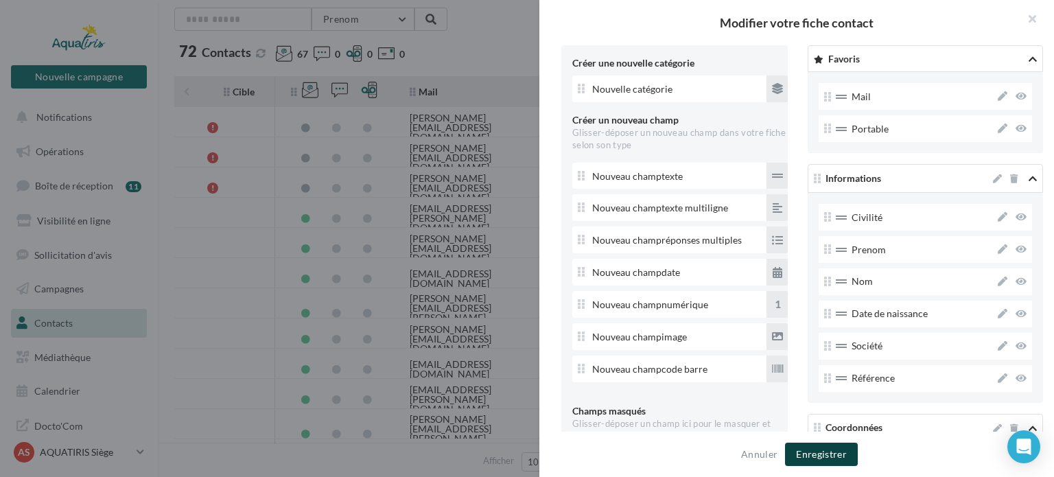
click at [804, 454] on button "Enregistrer" at bounding box center [821, 454] width 73 height 23
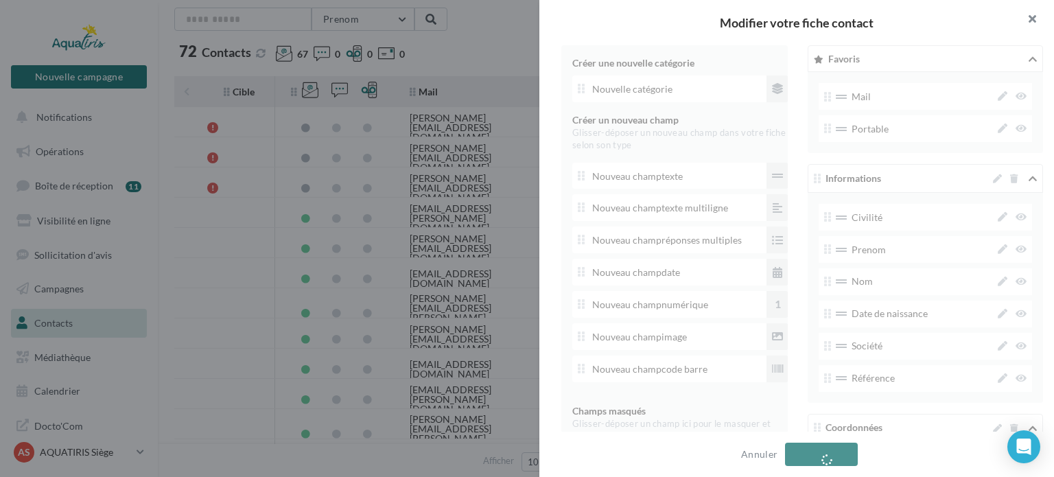
click at [1035, 23] on button "button" at bounding box center [1026, 20] width 55 height 41
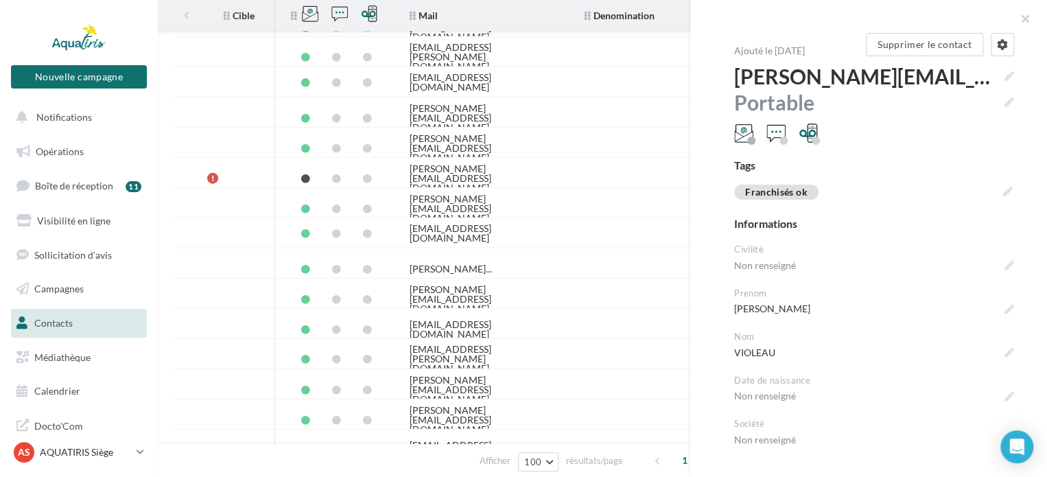
scroll to position [1513, 0]
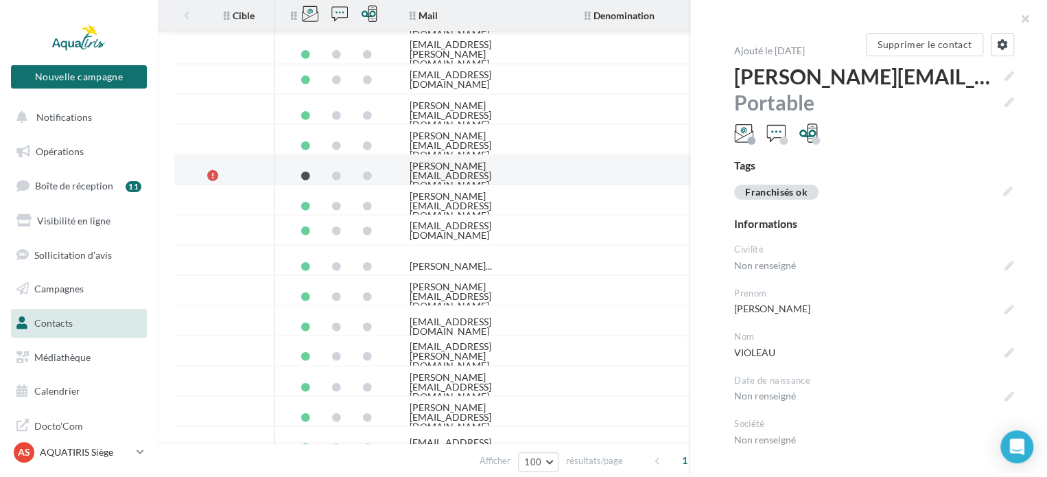
click at [624, 178] on td at bounding box center [628, 176] width 108 height 30
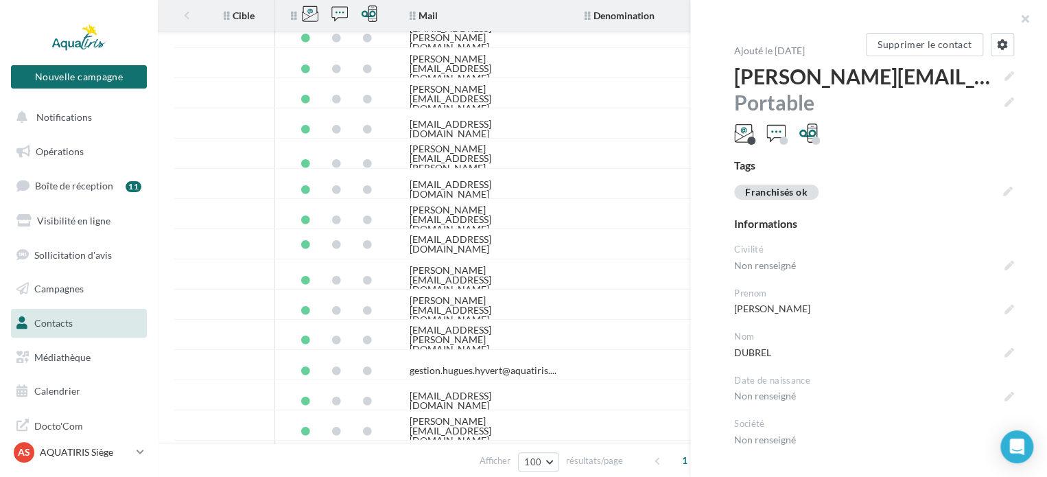
scroll to position [1657, 0]
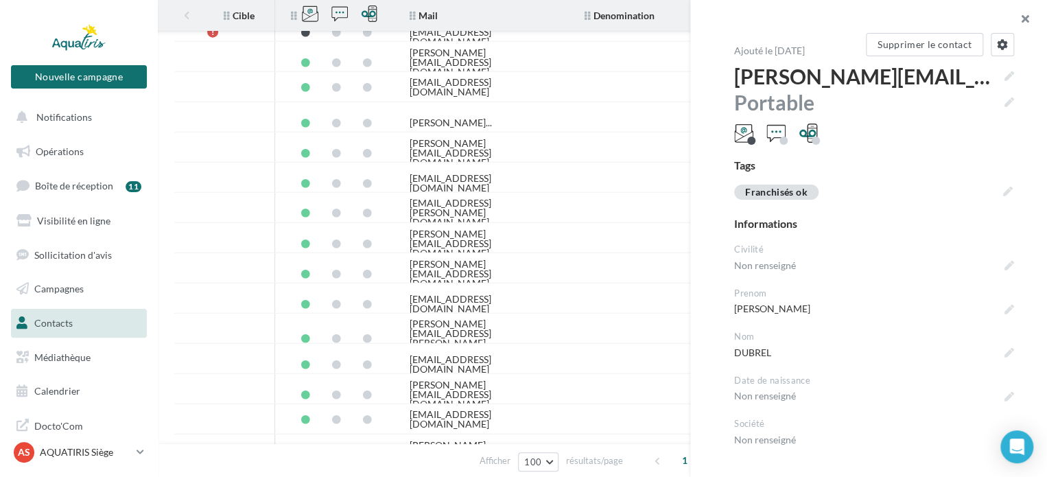
click at [1029, 26] on button "button" at bounding box center [1019, 20] width 55 height 41
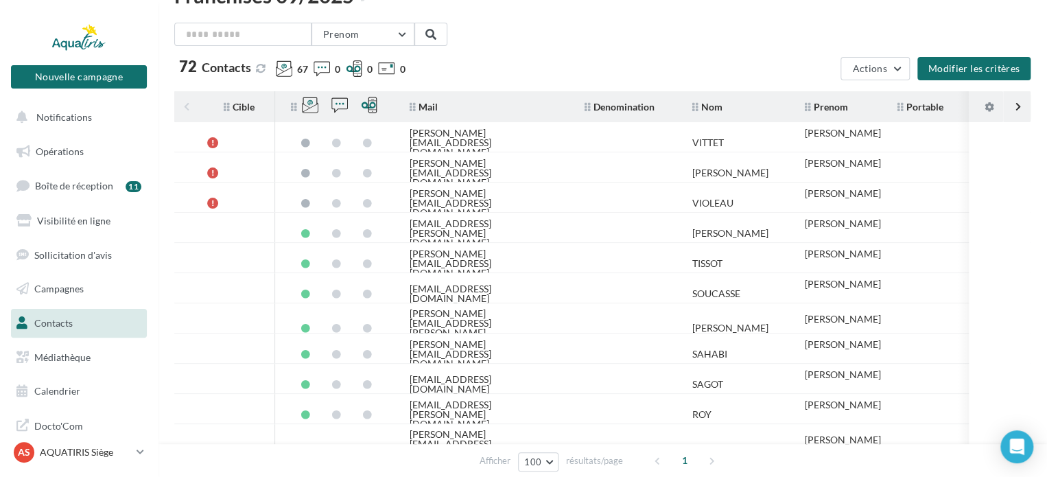
scroll to position [0, 0]
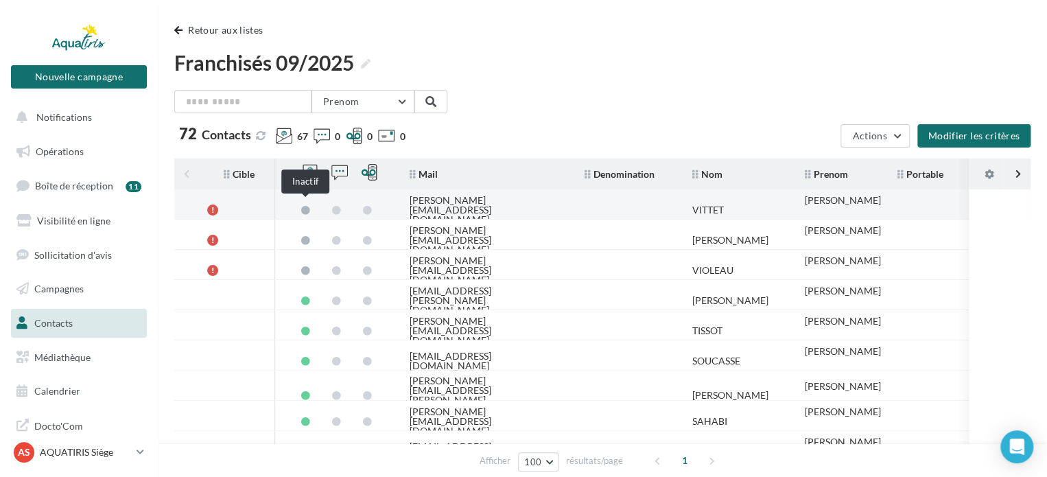
click at [308, 206] on span at bounding box center [305, 210] width 9 height 9
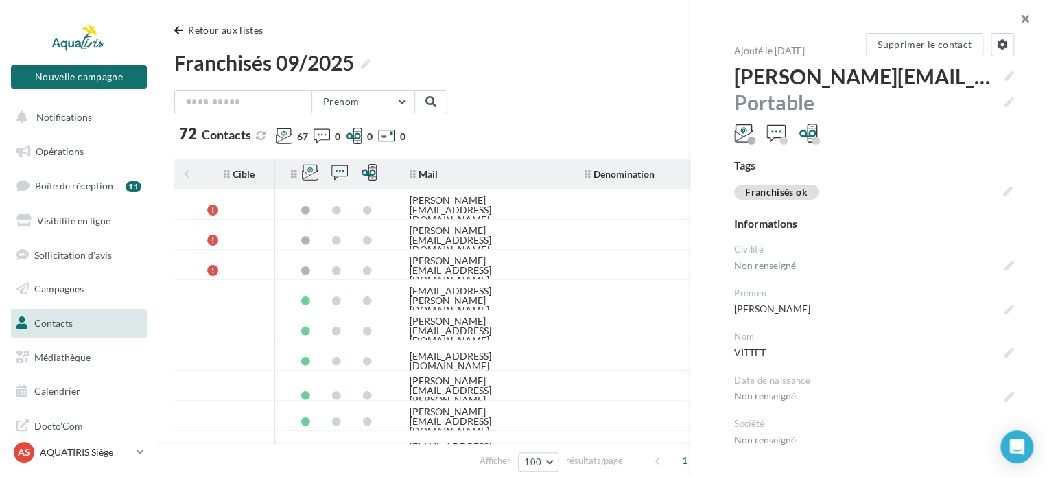
click at [1028, 22] on button "button" at bounding box center [1019, 20] width 55 height 41
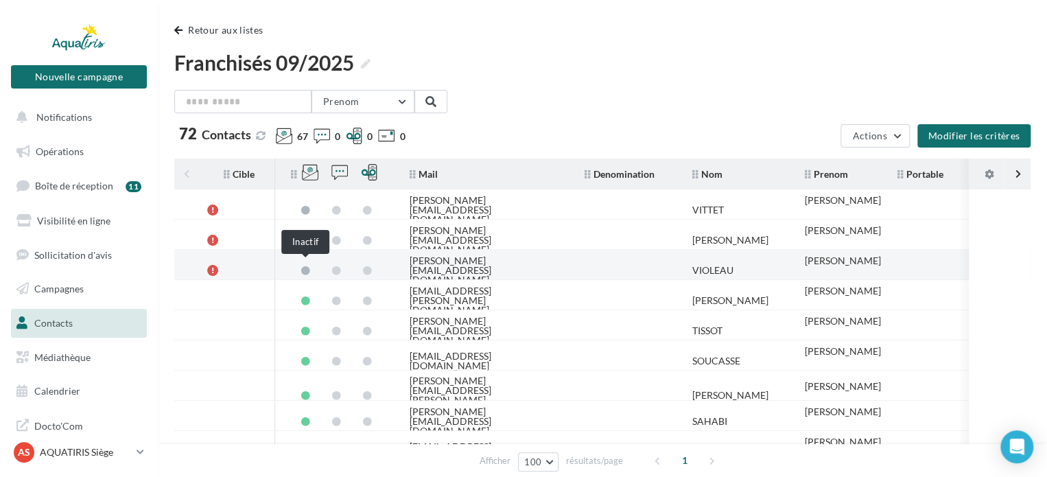
click at [303, 268] on span at bounding box center [305, 270] width 9 height 9
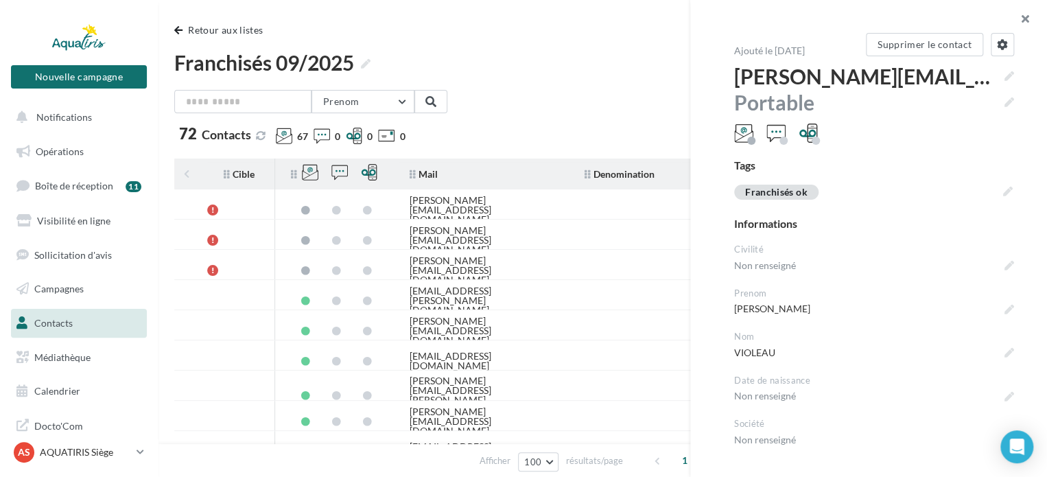
click at [1027, 15] on button "button" at bounding box center [1019, 20] width 55 height 41
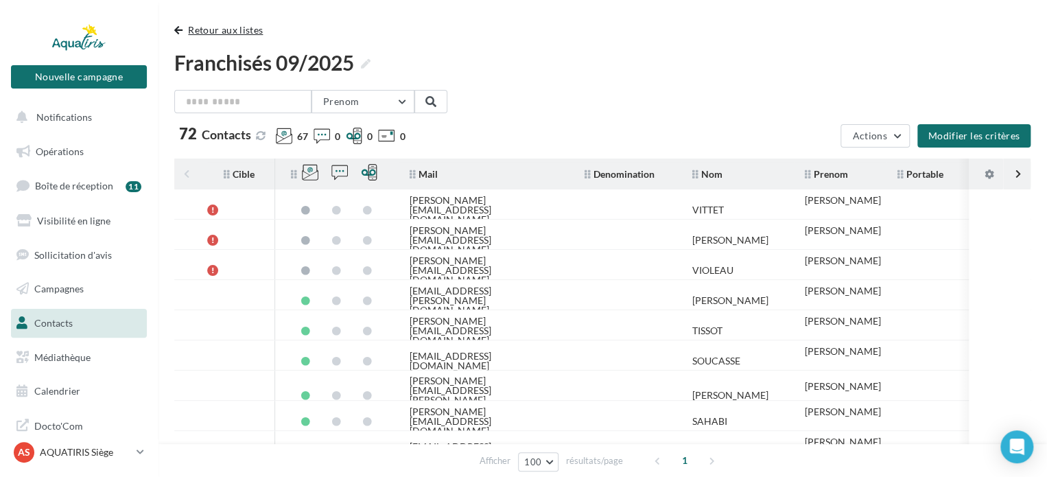
click at [238, 30] on button "Retour aux listes" at bounding box center [221, 30] width 94 height 16
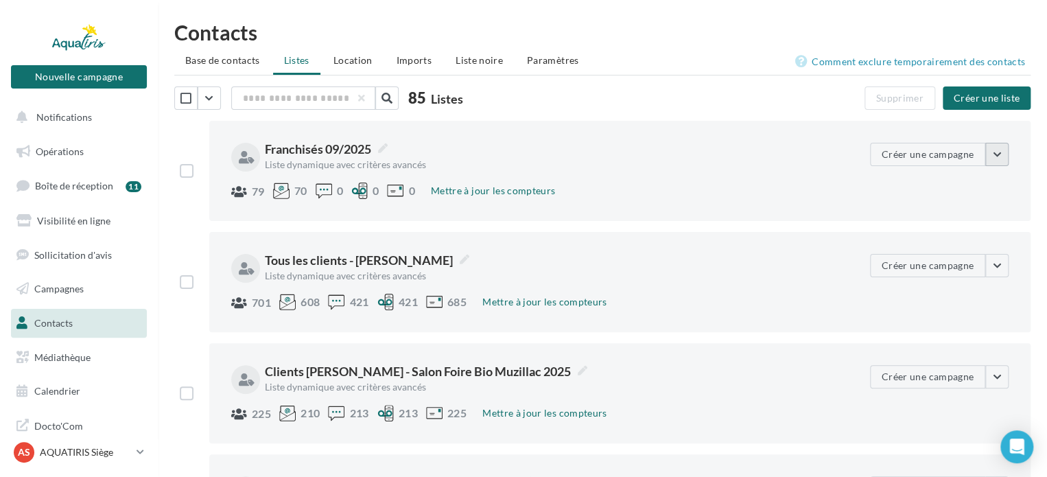
click at [995, 156] on button "button" at bounding box center [996, 154] width 23 height 23
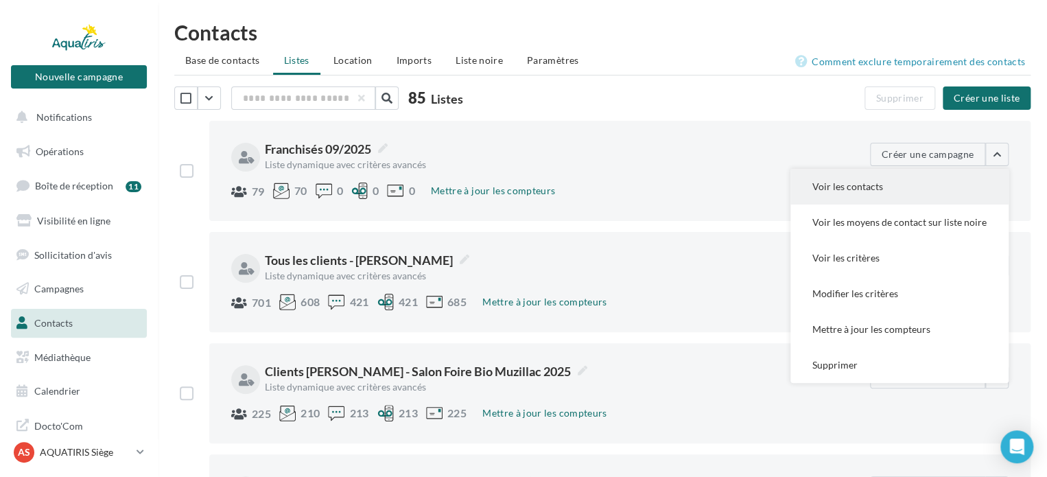
click at [935, 184] on button "Voir les contacts" at bounding box center [900, 187] width 218 height 36
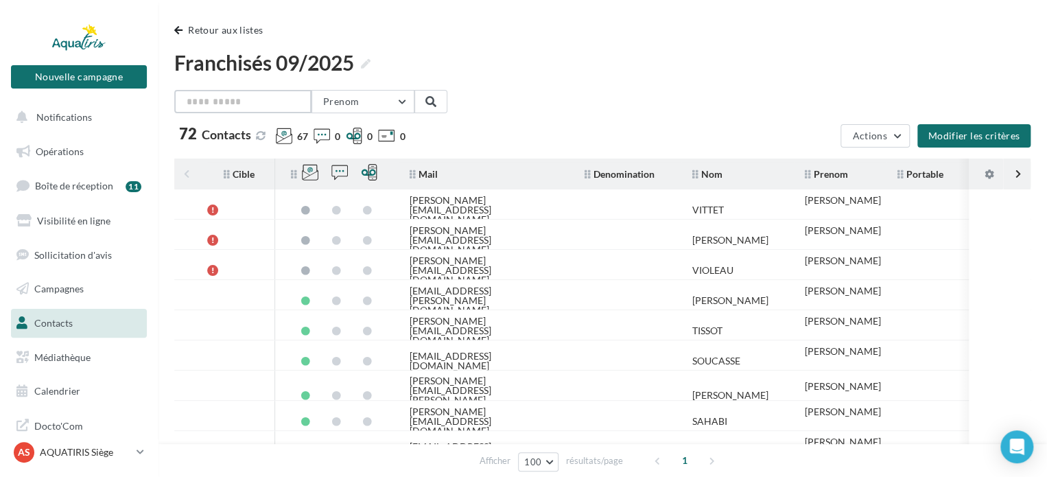
click at [274, 95] on input "text" at bounding box center [242, 101] width 137 height 23
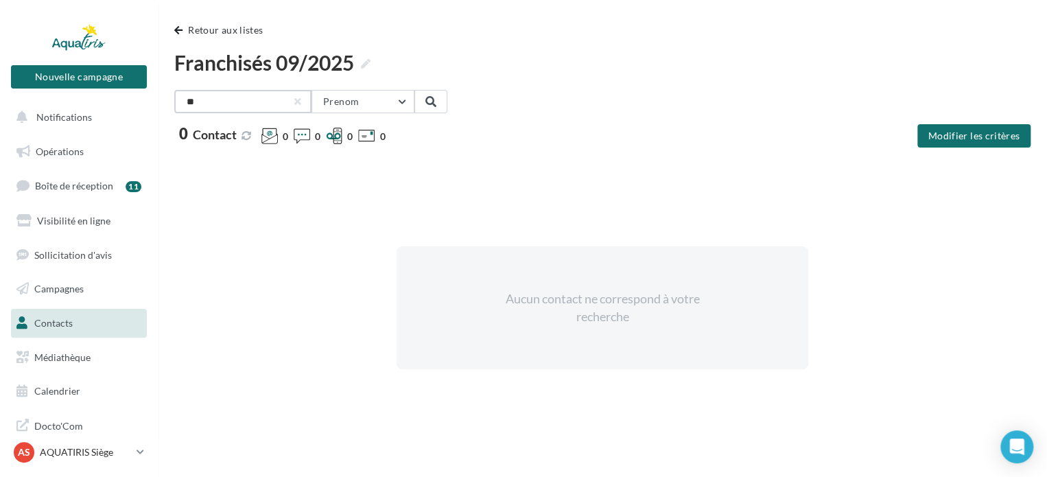
type input "*"
